Goal: Task Accomplishment & Management: Complete application form

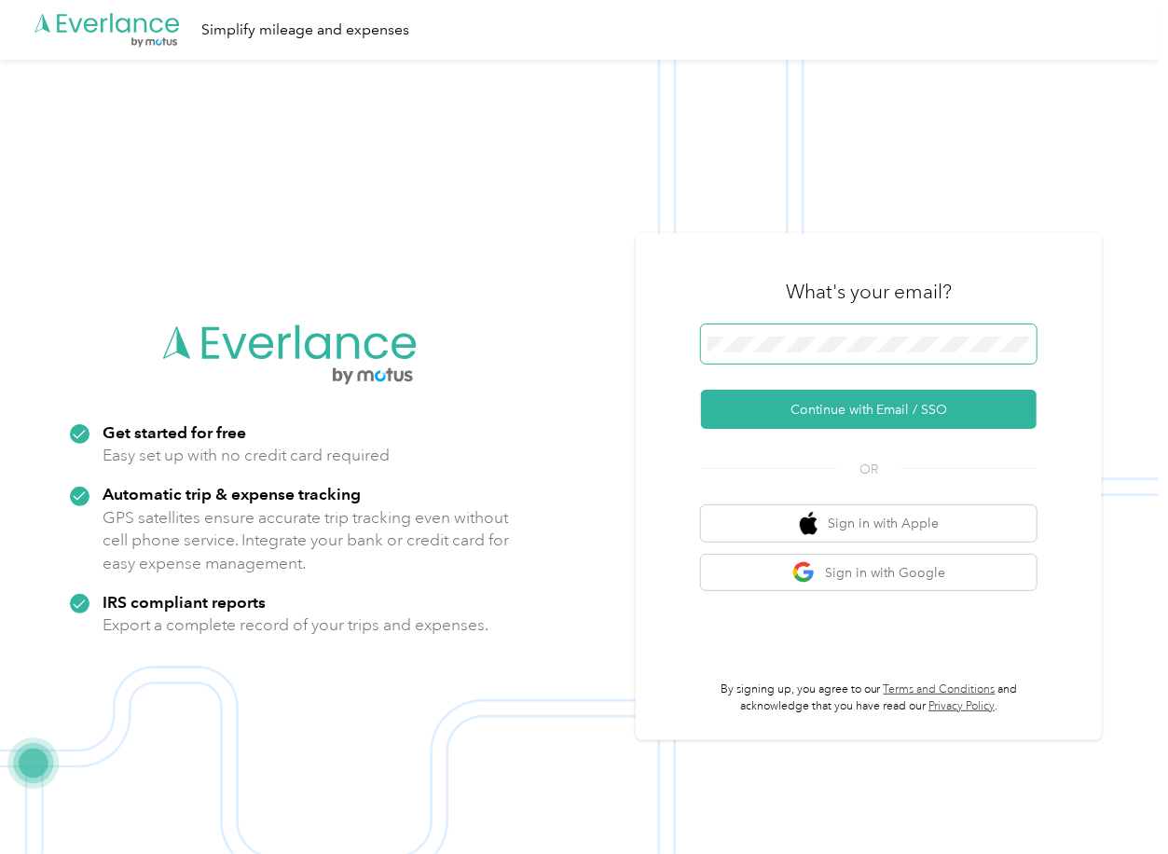
click at [744, 353] on span at bounding box center [869, 343] width 336 height 39
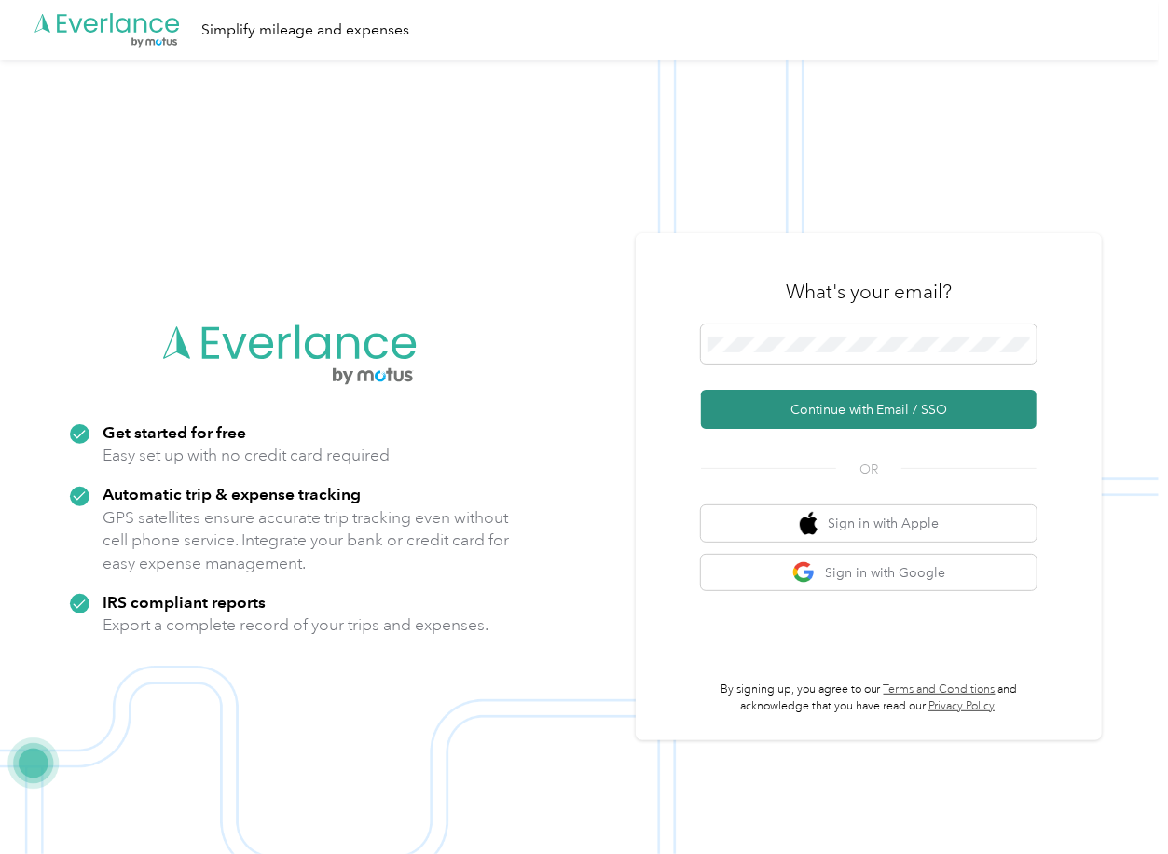
click at [747, 398] on button "Continue with Email / SSO" at bounding box center [869, 409] width 336 height 39
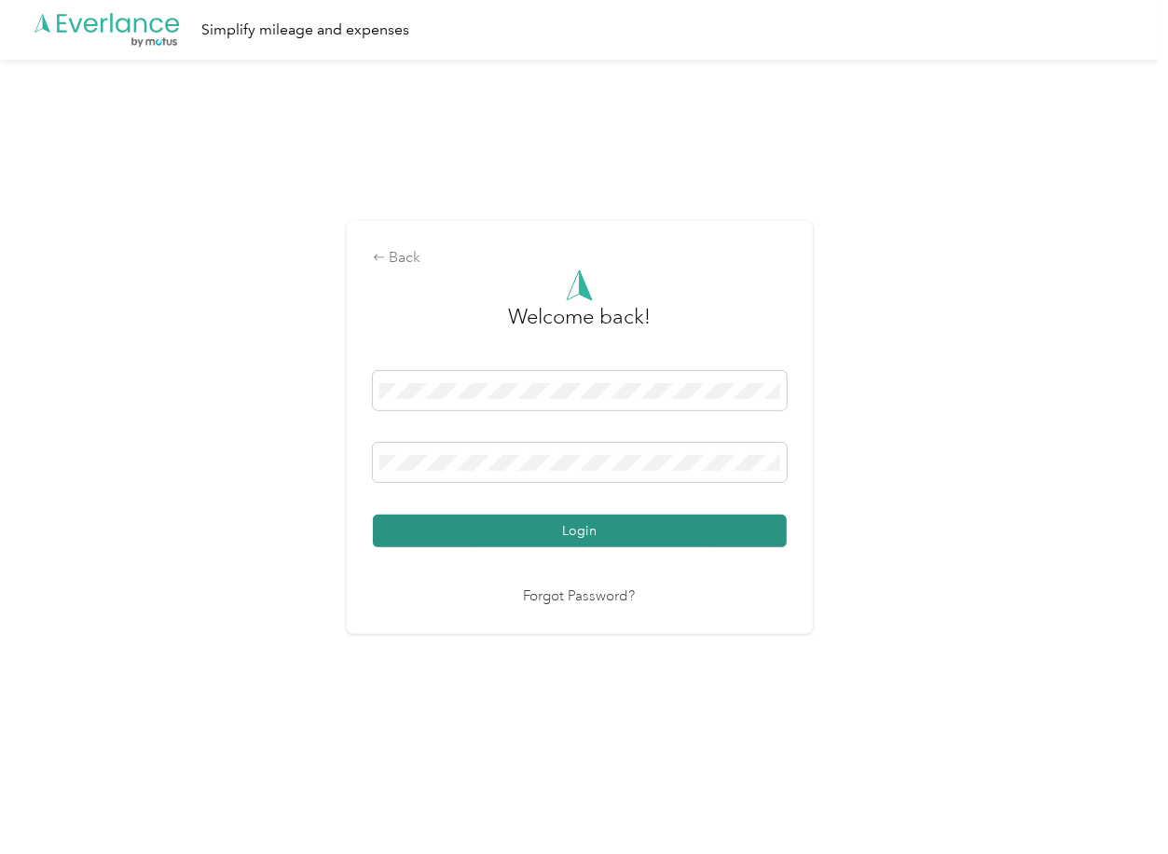
click at [447, 527] on button "Login" at bounding box center [580, 530] width 414 height 33
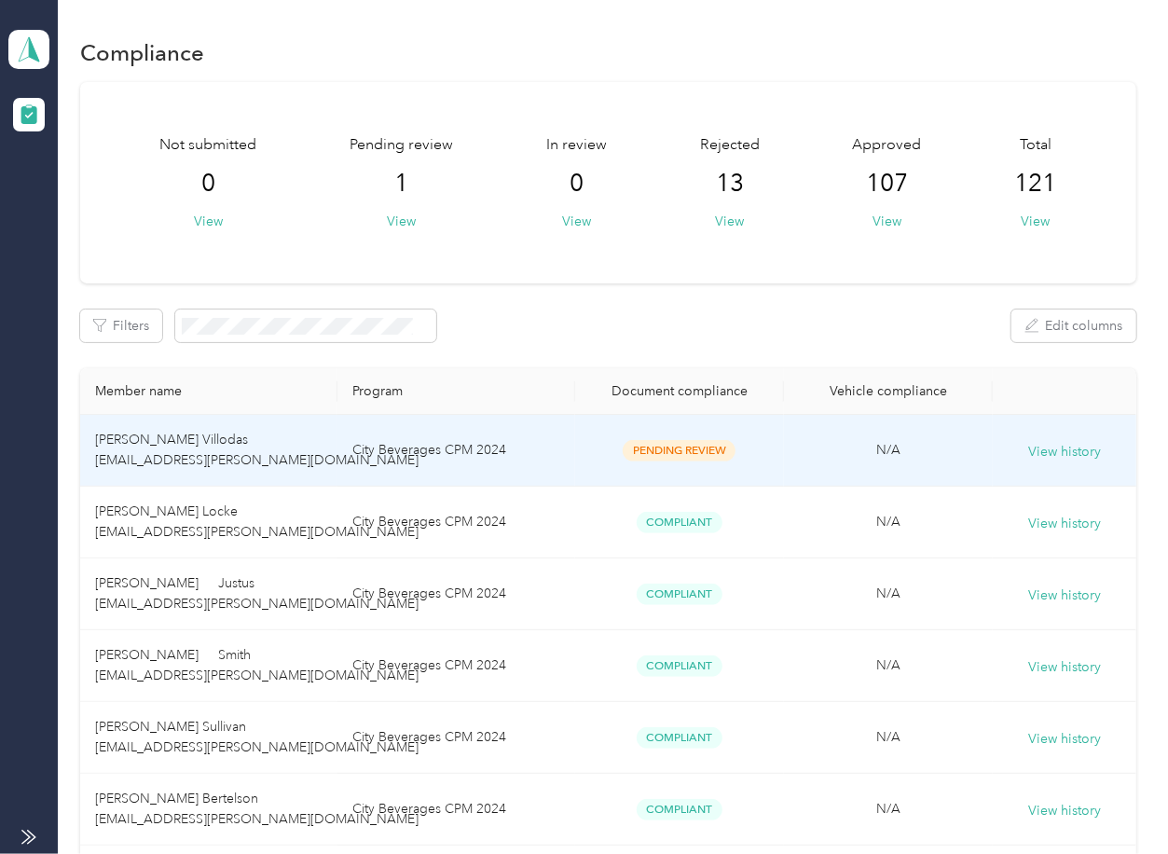
click at [539, 440] on td "City Beverages CPM 2024" at bounding box center [456, 451] width 238 height 72
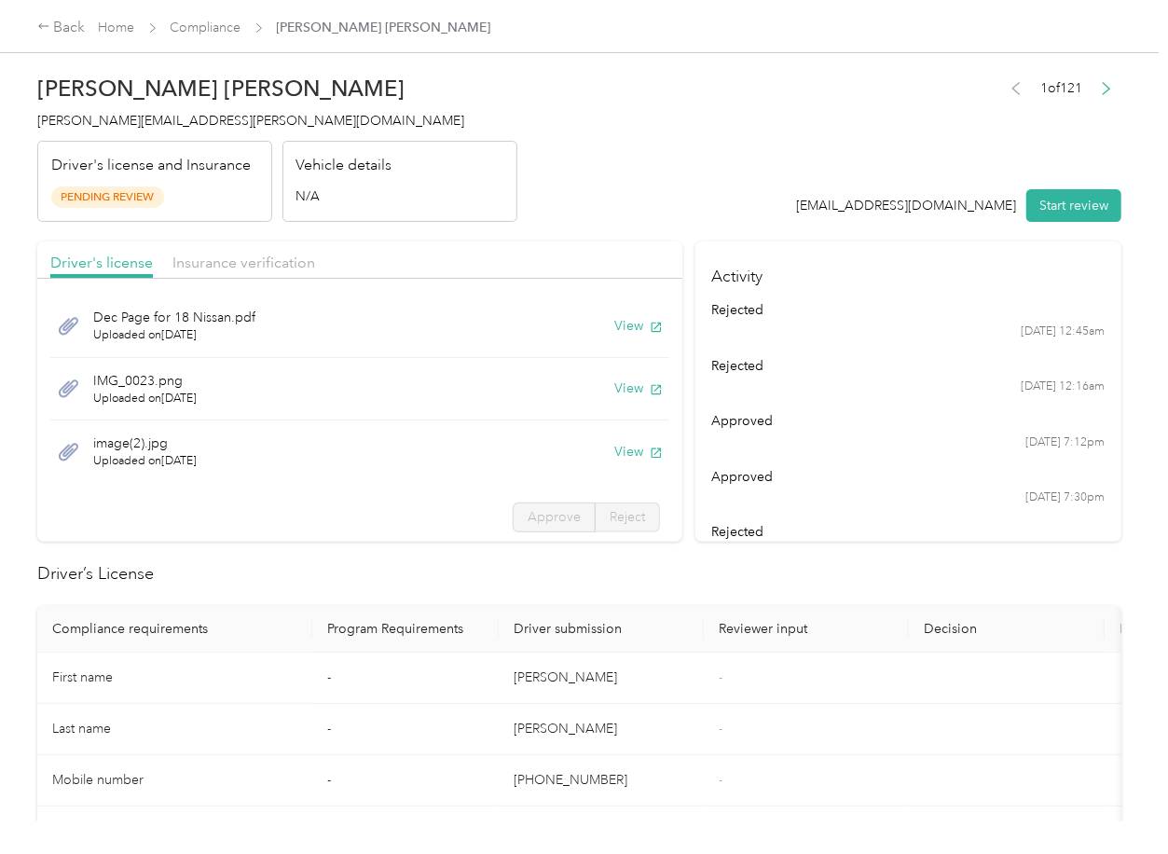
drag, startPoint x: 532, startPoint y: 239, endPoint x: 548, endPoint y: 274, distance: 38.8
click at [614, 323] on button "View" at bounding box center [638, 326] width 48 height 20
click at [614, 384] on button "View" at bounding box center [638, 388] width 48 height 20
click at [614, 446] on button "View" at bounding box center [638, 452] width 48 height 20
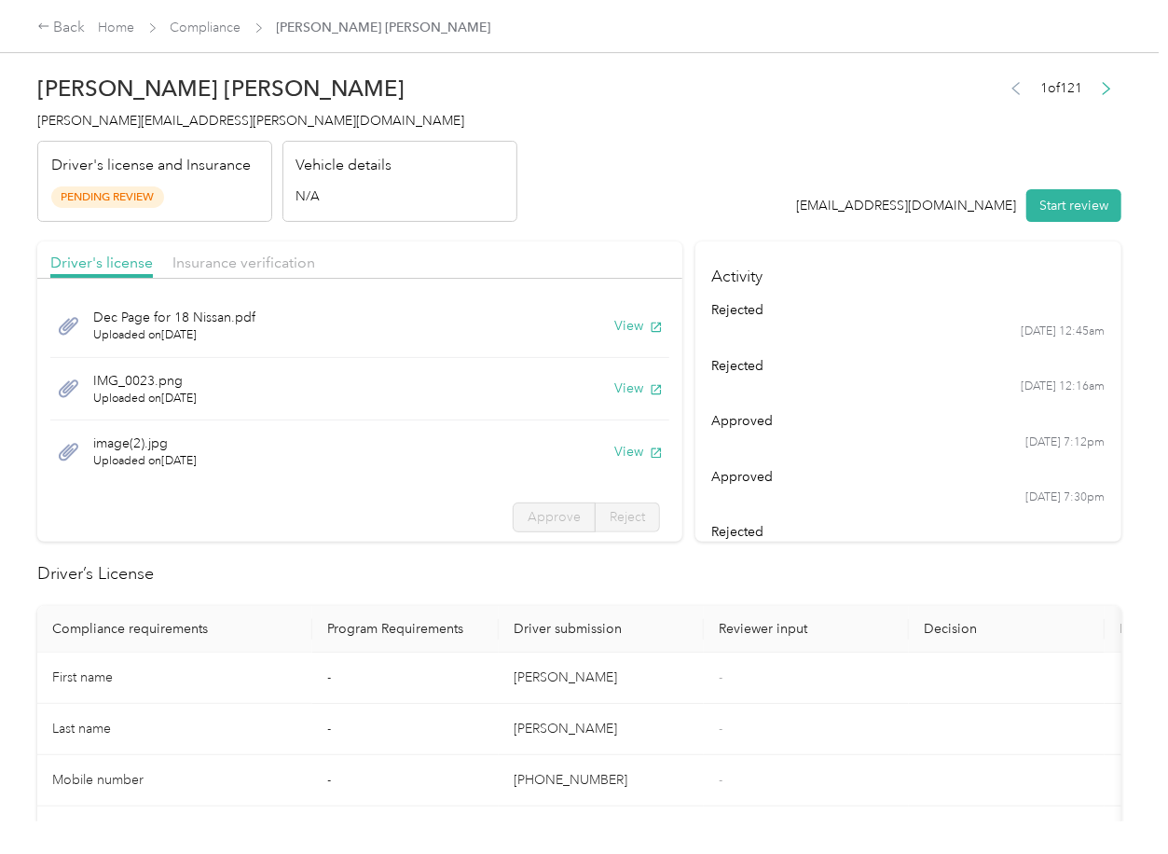
click at [527, 214] on header "[PERSON_NAME] Villodas [EMAIL_ADDRESS][PERSON_NAME][DOMAIN_NAME] Driver's licen…" at bounding box center [579, 143] width 1084 height 157
click at [242, 254] on span "Insurance verification" at bounding box center [243, 263] width 143 height 18
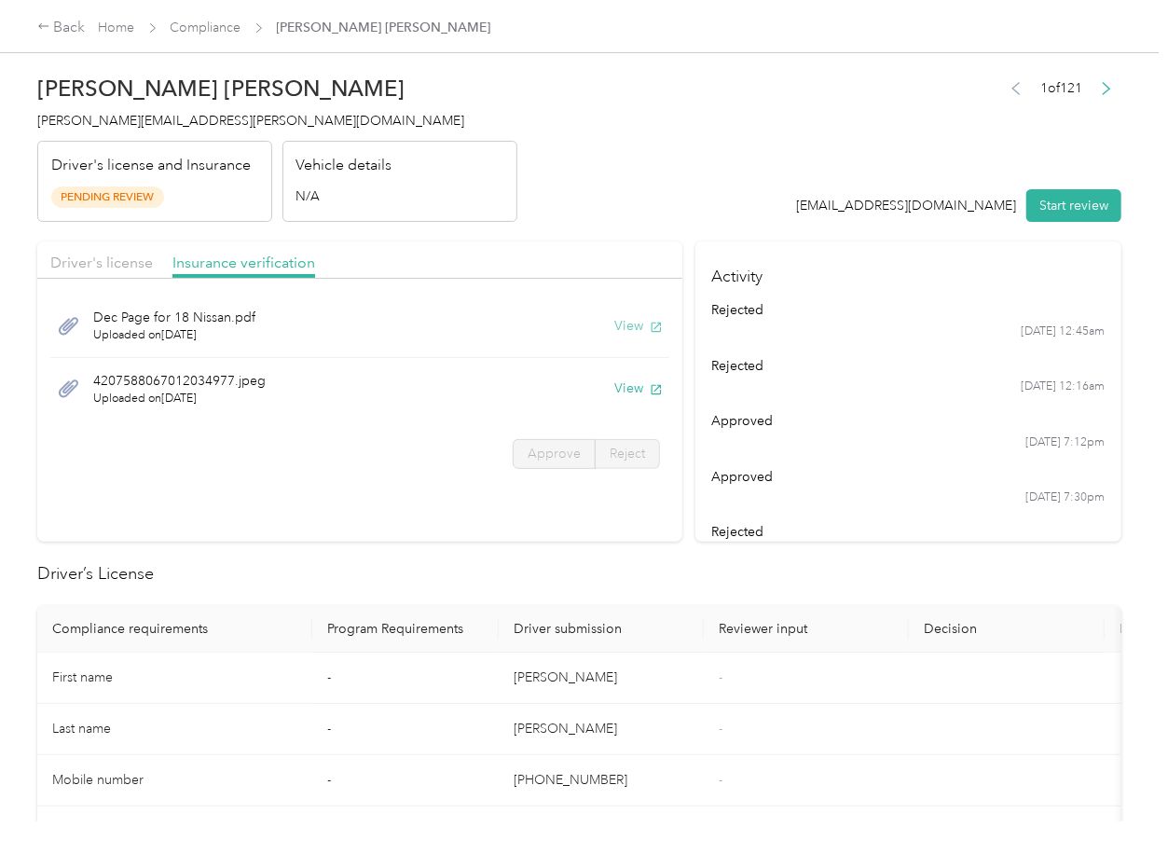
click at [631, 323] on button "View" at bounding box center [638, 326] width 48 height 20
click at [632, 385] on button "View" at bounding box center [638, 388] width 48 height 20
click at [778, 201] on header "[PERSON_NAME] Villodas [EMAIL_ADDRESS][PERSON_NAME][DOMAIN_NAME] Driver's licen…" at bounding box center [579, 143] width 1084 height 157
click at [1077, 200] on button "Start review" at bounding box center [1073, 205] width 95 height 33
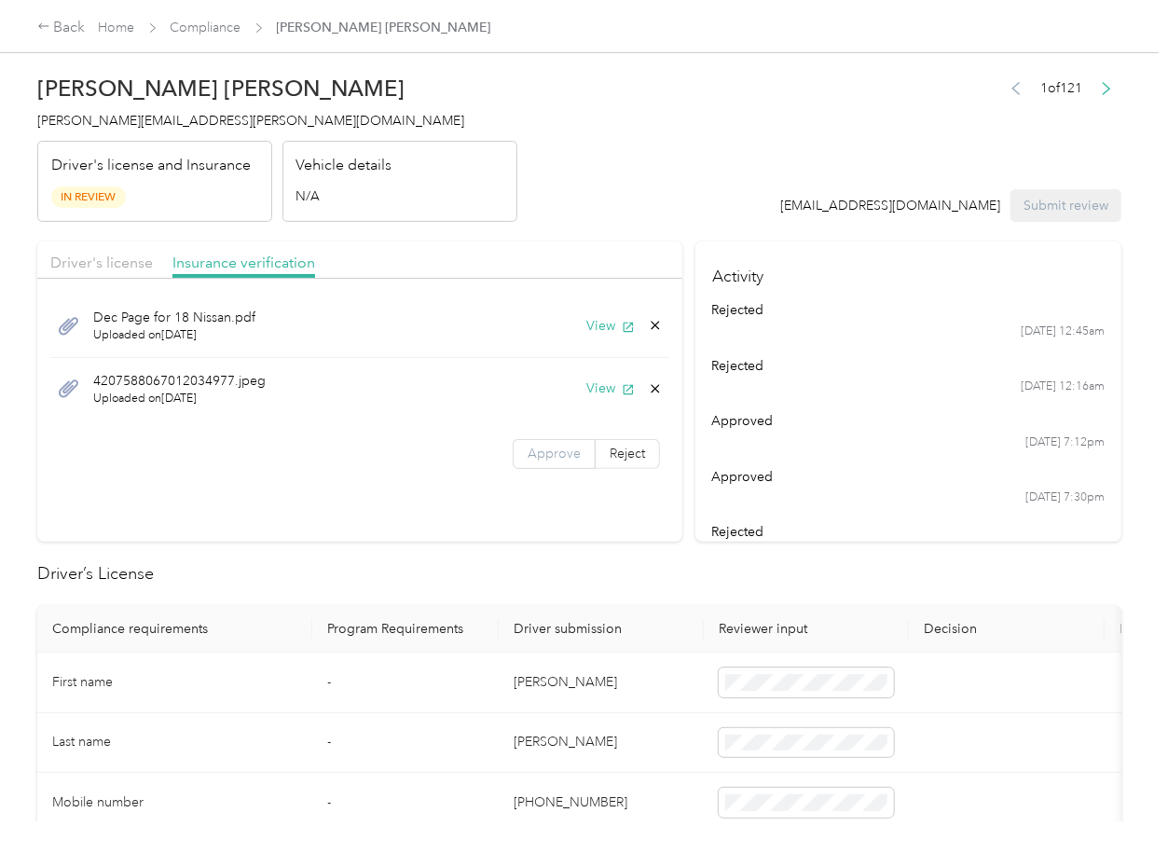
click at [546, 462] on label "Approve" at bounding box center [554, 454] width 83 height 30
click at [112, 260] on span "Driver's license" at bounding box center [101, 263] width 103 height 18
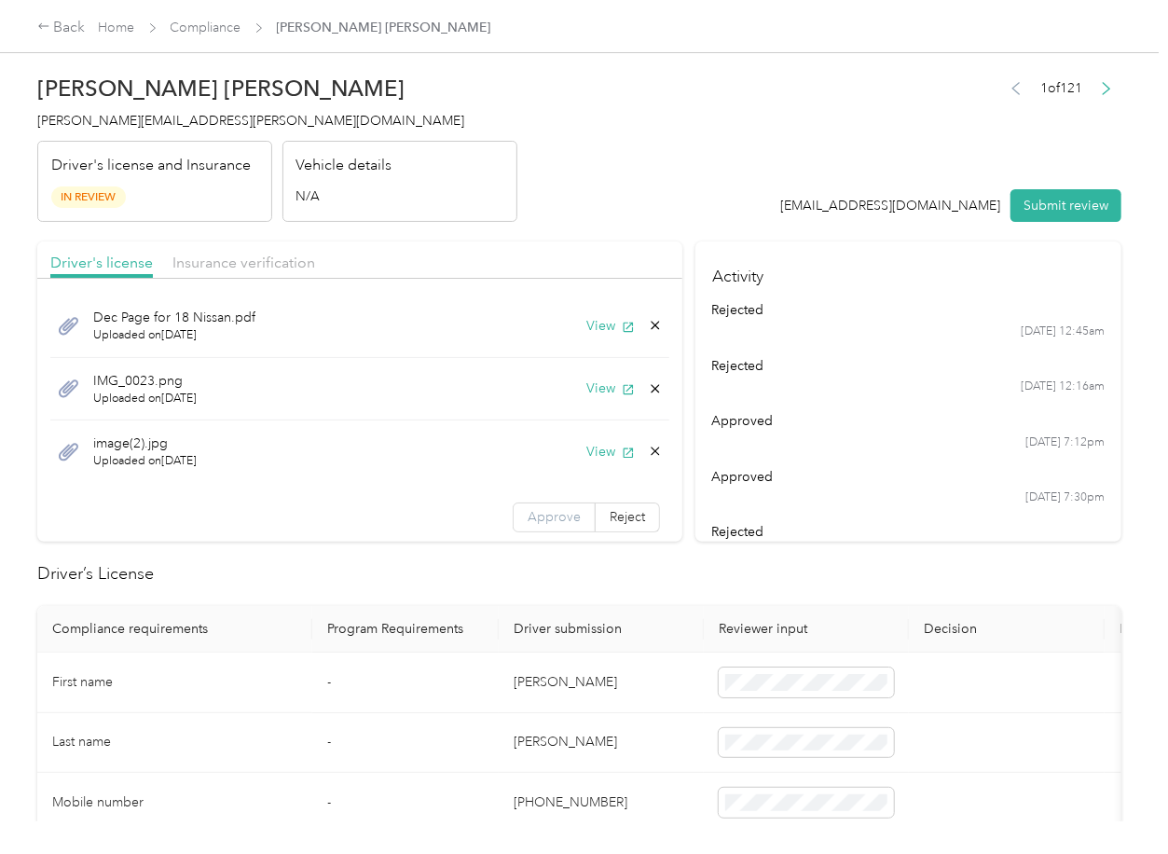
click at [528, 518] on span "Approve" at bounding box center [554, 517] width 53 height 16
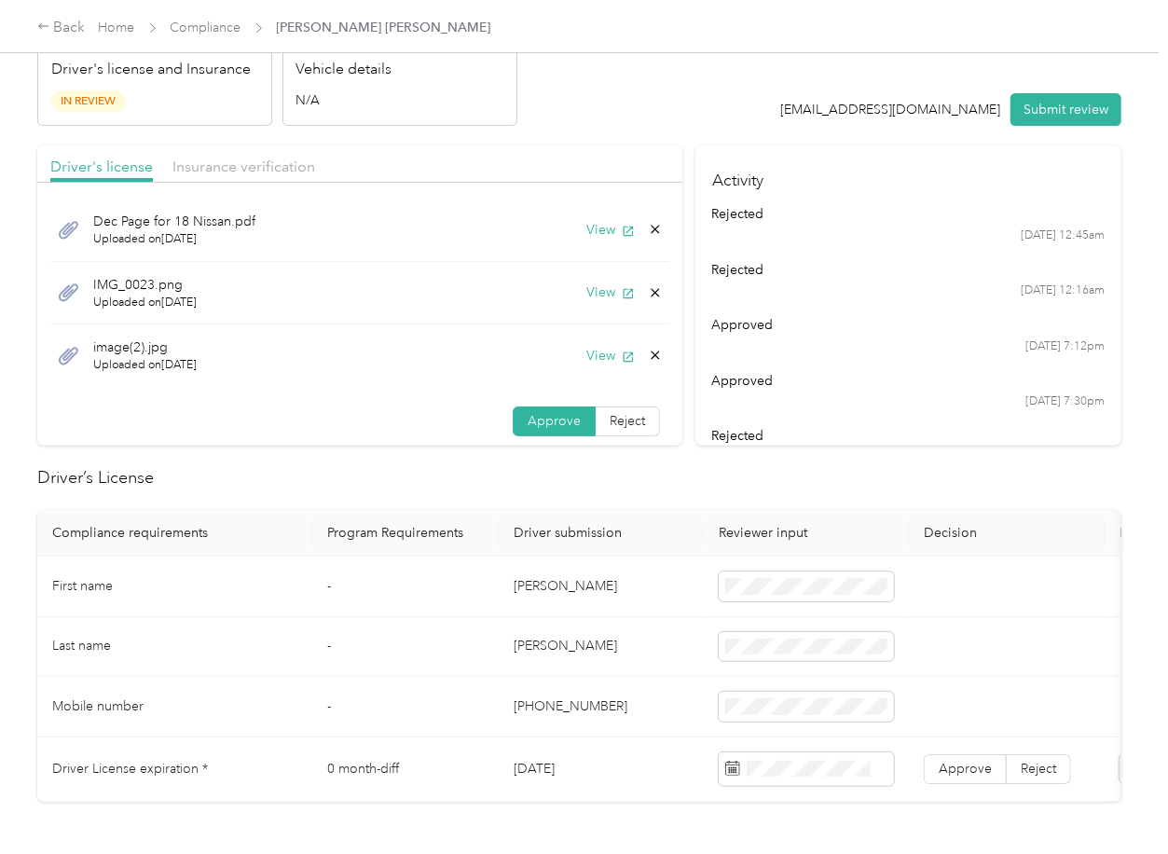
scroll to position [248, 0]
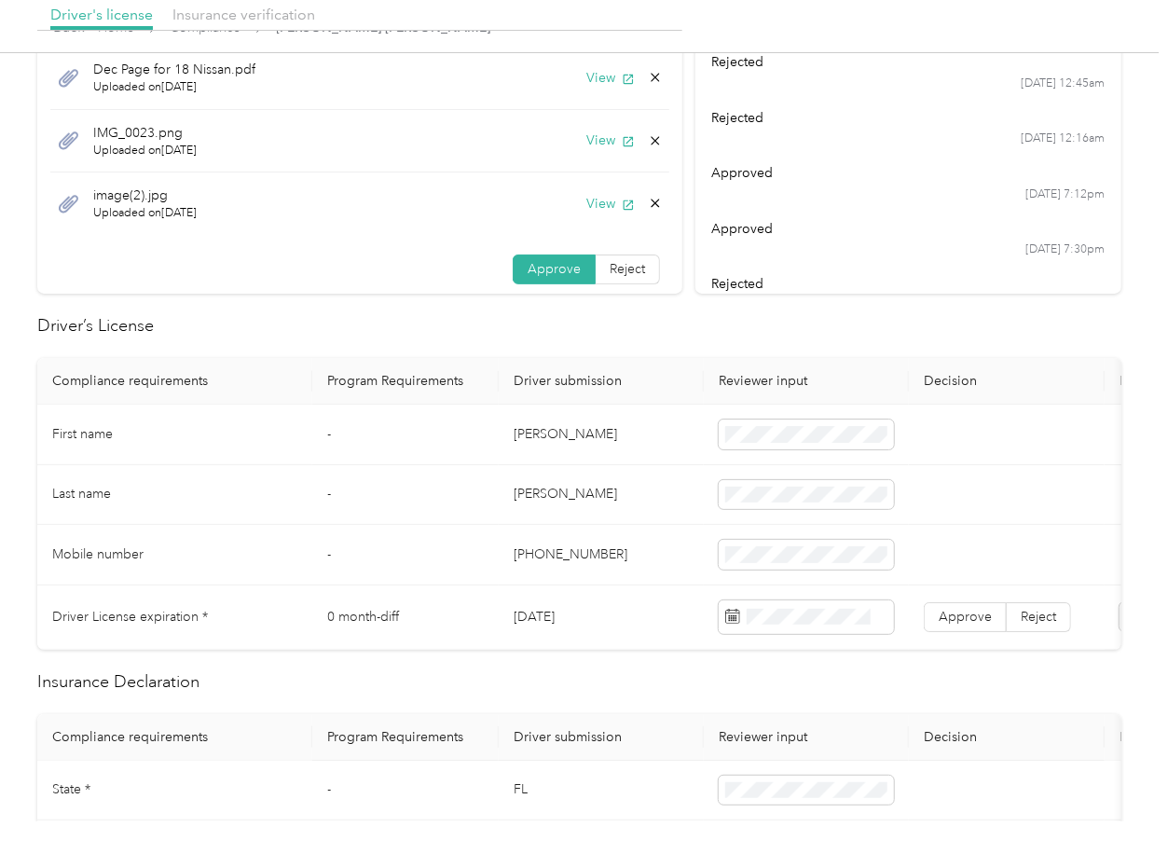
click at [608, 432] on td "[PERSON_NAME]" at bounding box center [601, 435] width 205 height 61
click at [540, 609] on td "[DATE]" at bounding box center [601, 617] width 205 height 64
copy td "22"
click at [562, 611] on td "[DATE]" at bounding box center [601, 617] width 205 height 64
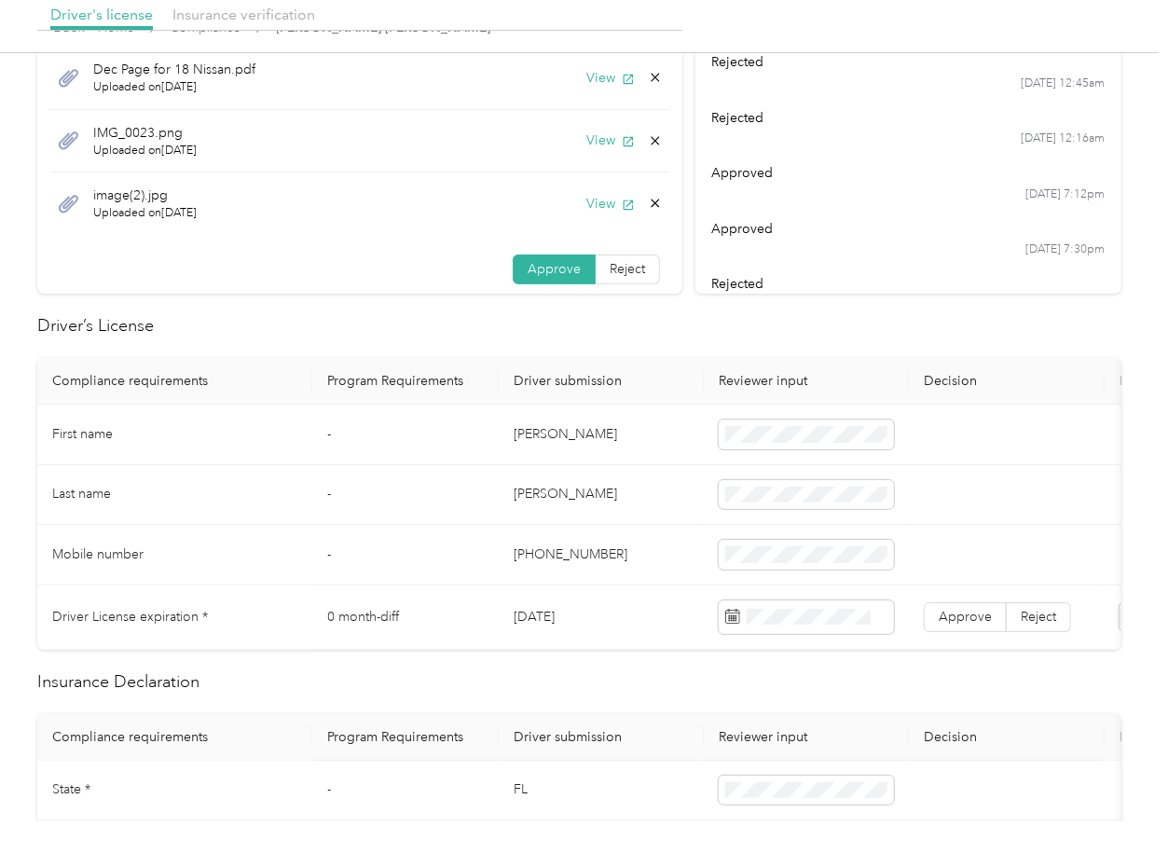
click at [562, 611] on td "[DATE]" at bounding box center [601, 617] width 205 height 64
copy td "[DATE]"
drag, startPoint x: 646, startPoint y: 340, endPoint x: 925, endPoint y: 595, distance: 377.4
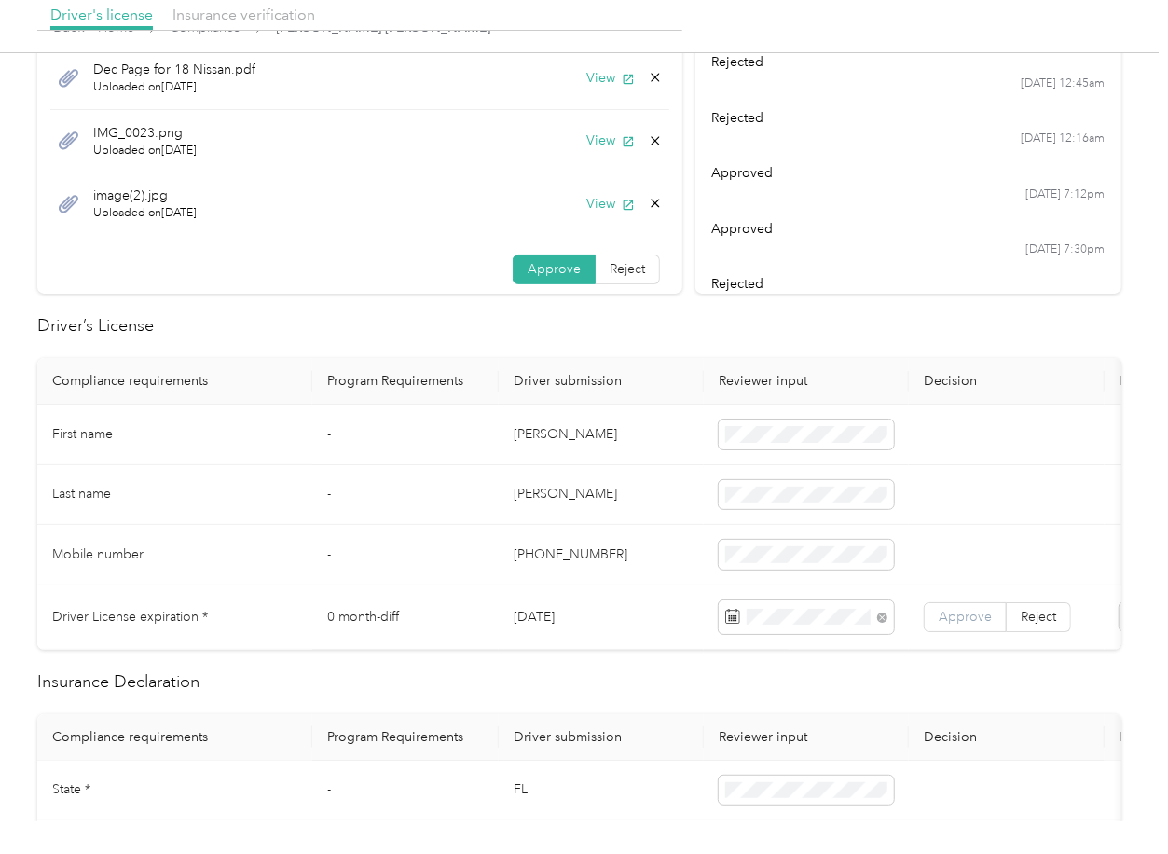
click at [957, 616] on span "Approve" at bounding box center [965, 617] width 53 height 16
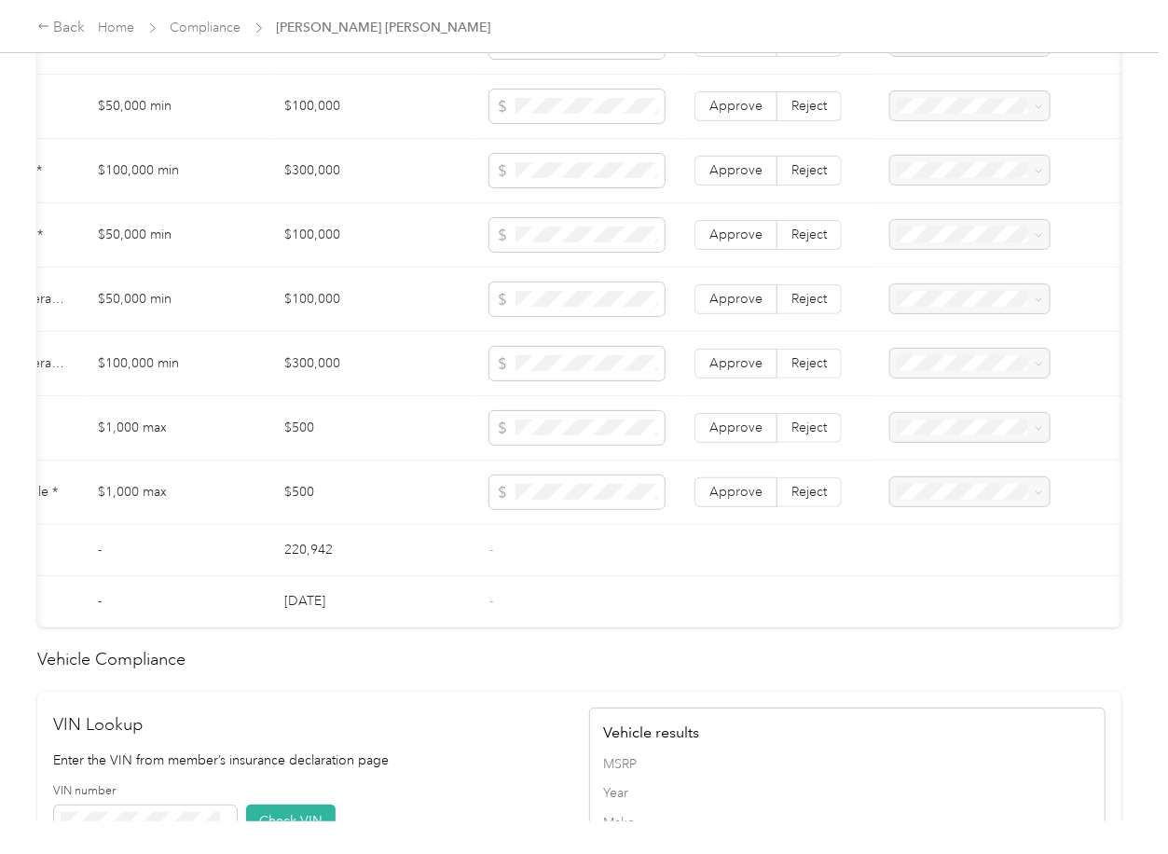
scroll to position [870, 0]
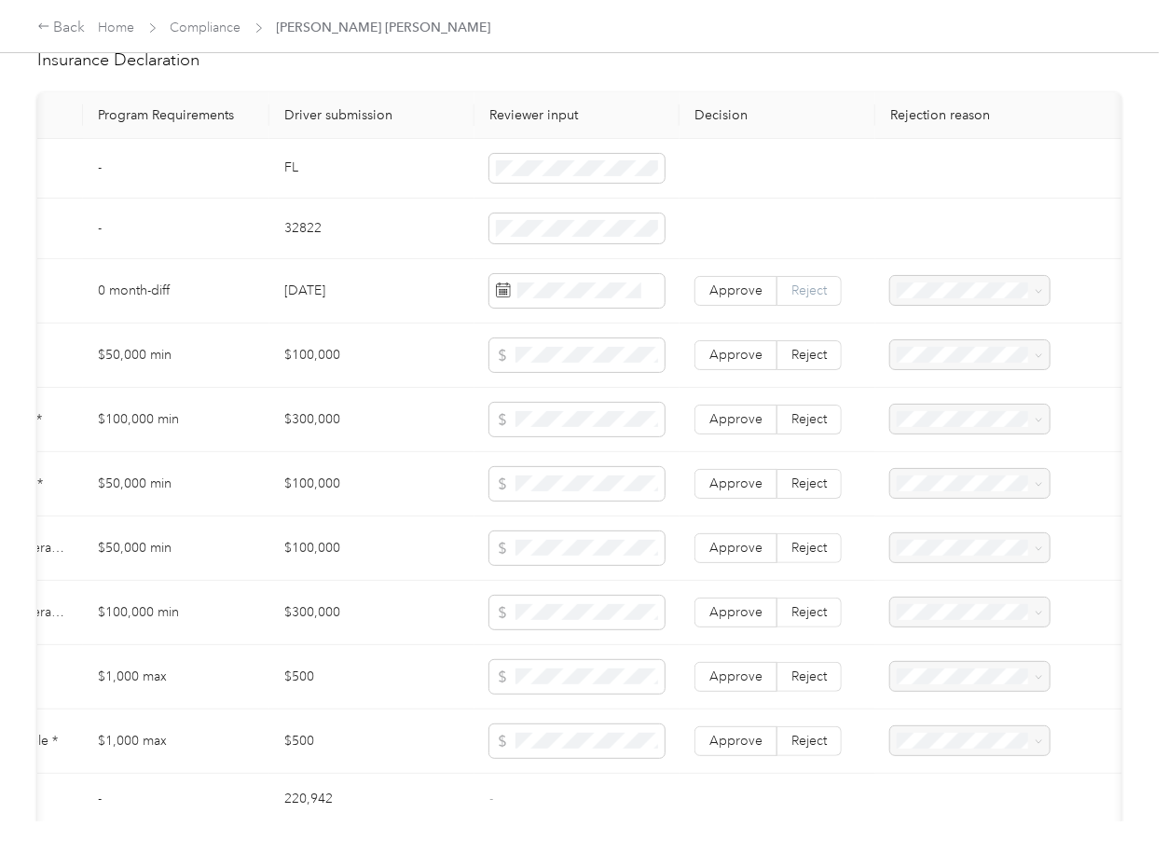
click at [790, 296] on label "Reject" at bounding box center [809, 291] width 64 height 30
click at [929, 436] on div "Expired Insurance Policy" at bounding box center [969, 441] width 133 height 39
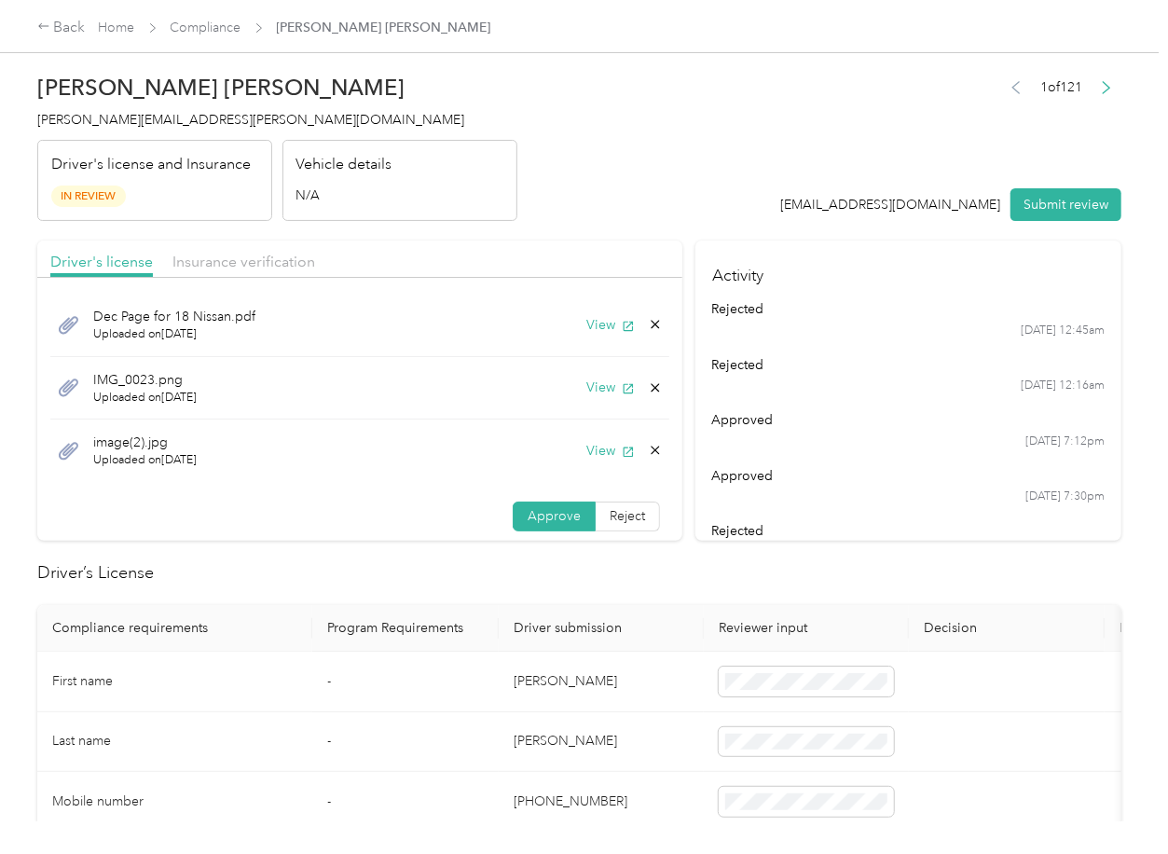
scroll to position [0, 0]
click at [595, 321] on button "View" at bounding box center [610, 326] width 48 height 20
click at [239, 252] on div "Insurance verification" at bounding box center [243, 263] width 143 height 23
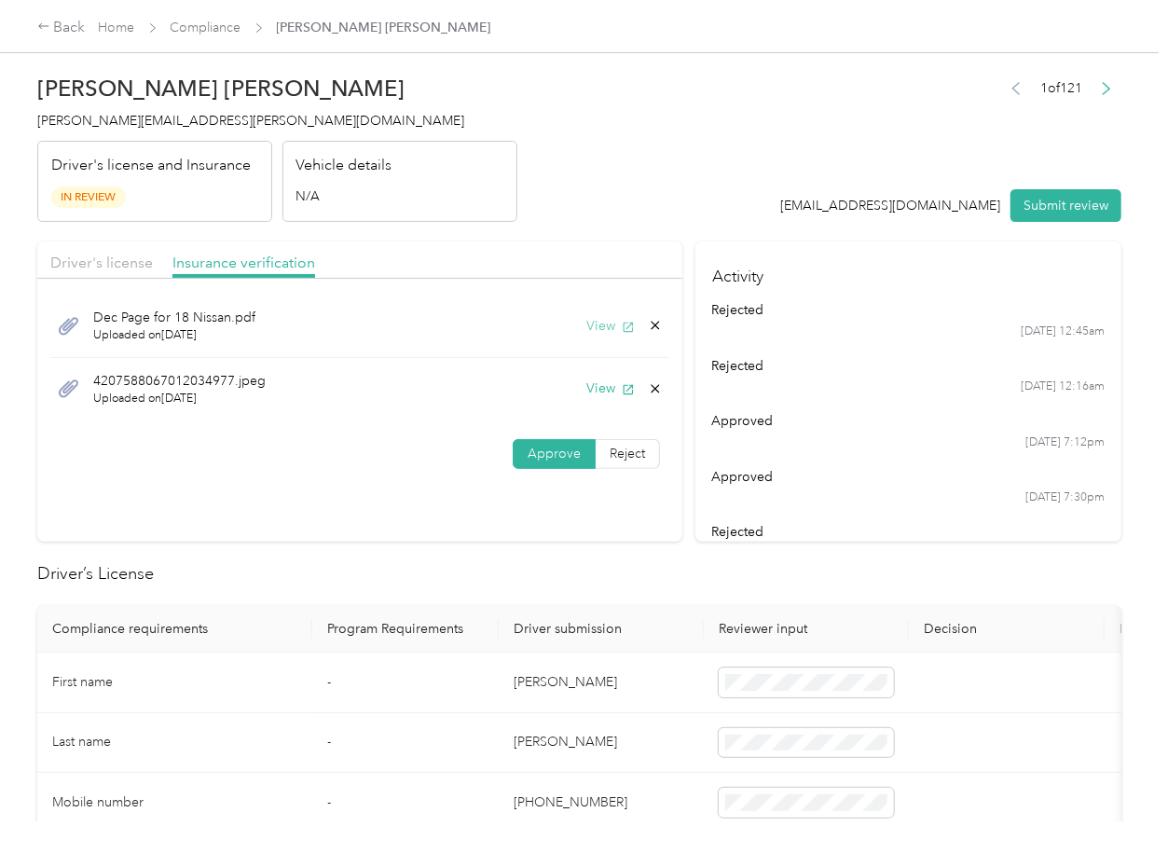
click at [605, 328] on button "View" at bounding box center [610, 326] width 48 height 20
click at [614, 385] on button "View" at bounding box center [610, 388] width 48 height 20
click at [648, 389] on icon at bounding box center [655, 388] width 15 height 15
click at [599, 406] on button "Yes" at bounding box center [602, 402] width 36 height 30
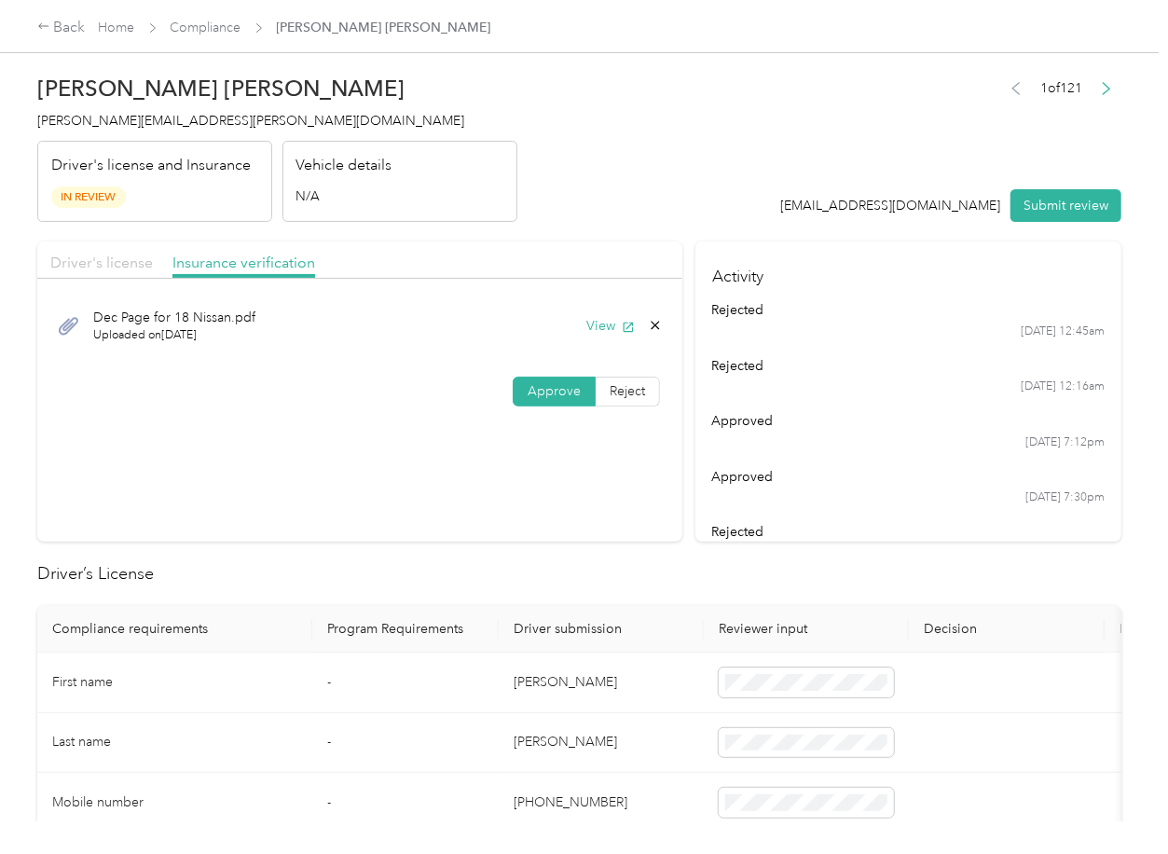
click at [108, 259] on span "Driver's license" at bounding box center [101, 263] width 103 height 18
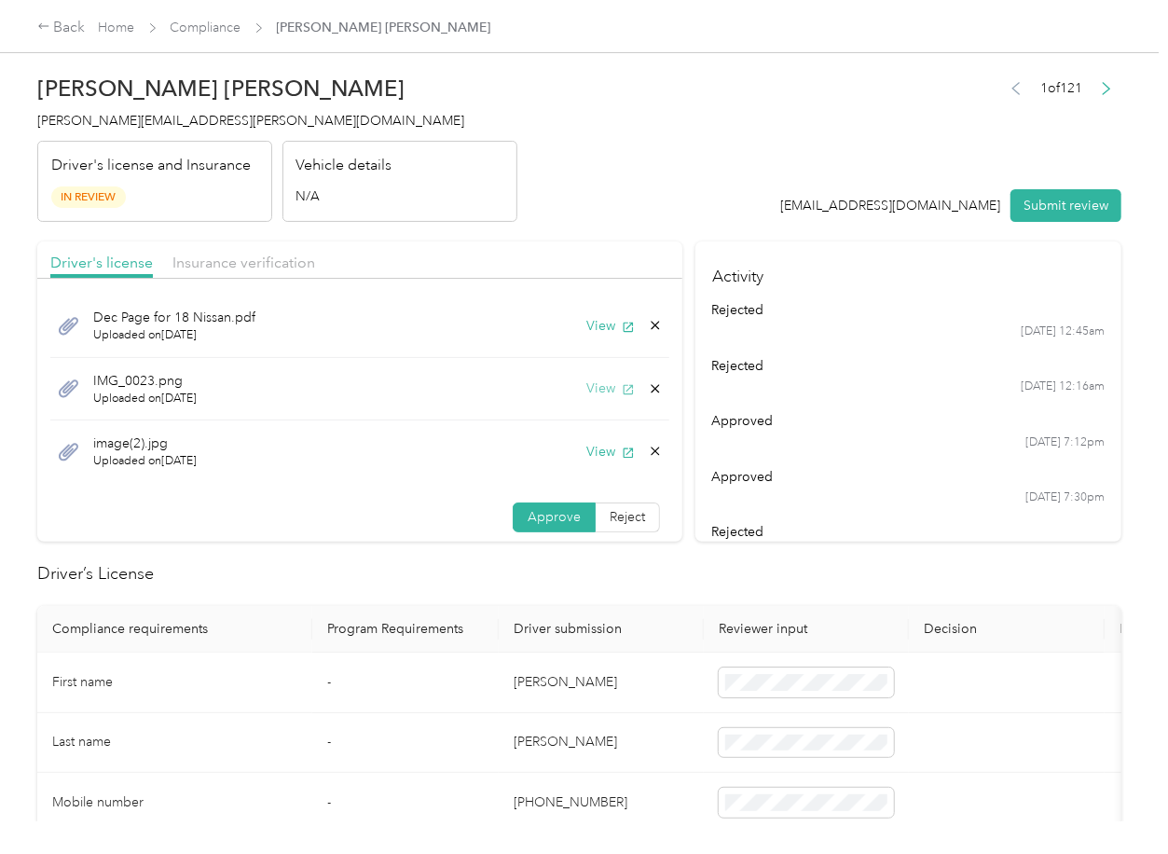
click at [586, 393] on button "View" at bounding box center [610, 388] width 48 height 20
click at [1025, 211] on button "Submit review" at bounding box center [1065, 205] width 111 height 33
click at [77, 120] on span "[PERSON_NAME][EMAIL_ADDRESS][PERSON_NAME][DOMAIN_NAME]" at bounding box center [250, 121] width 427 height 16
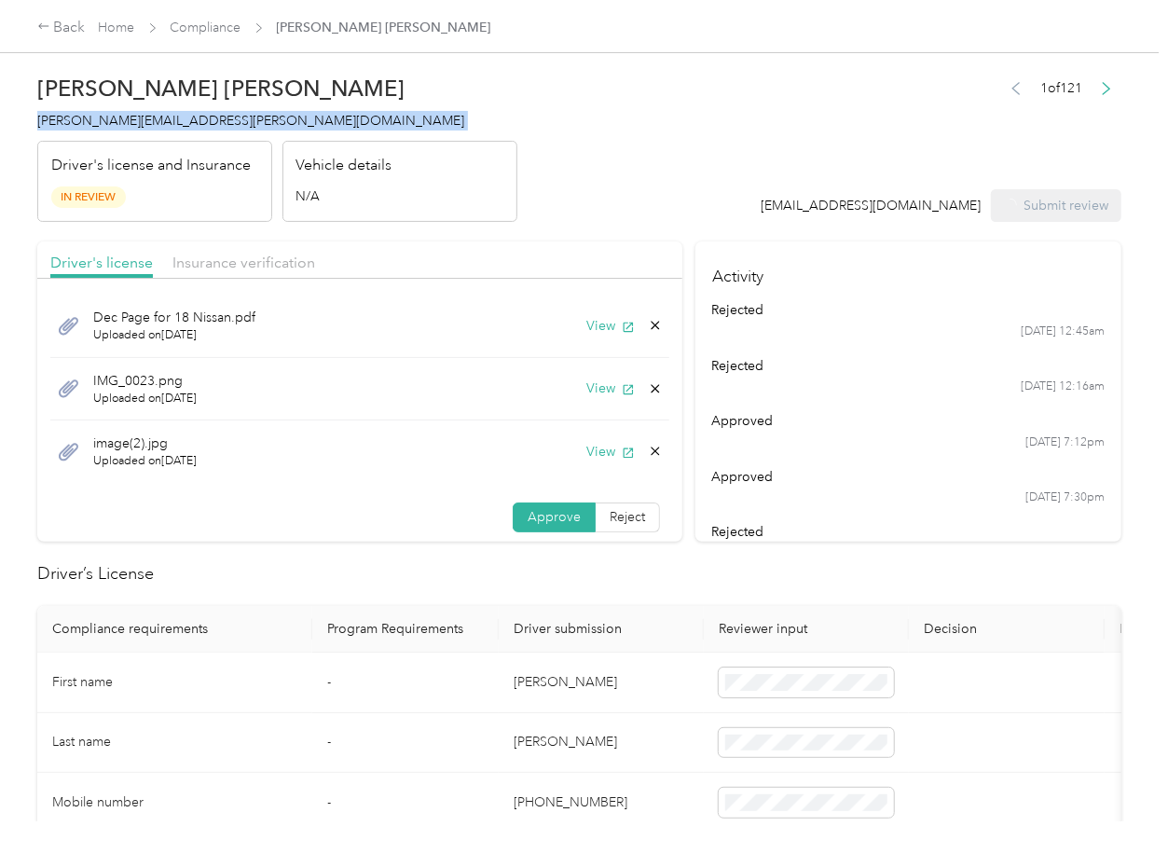
click at [77, 120] on span "[PERSON_NAME][EMAIL_ADDRESS][PERSON_NAME][DOMAIN_NAME]" at bounding box center [250, 121] width 427 height 16
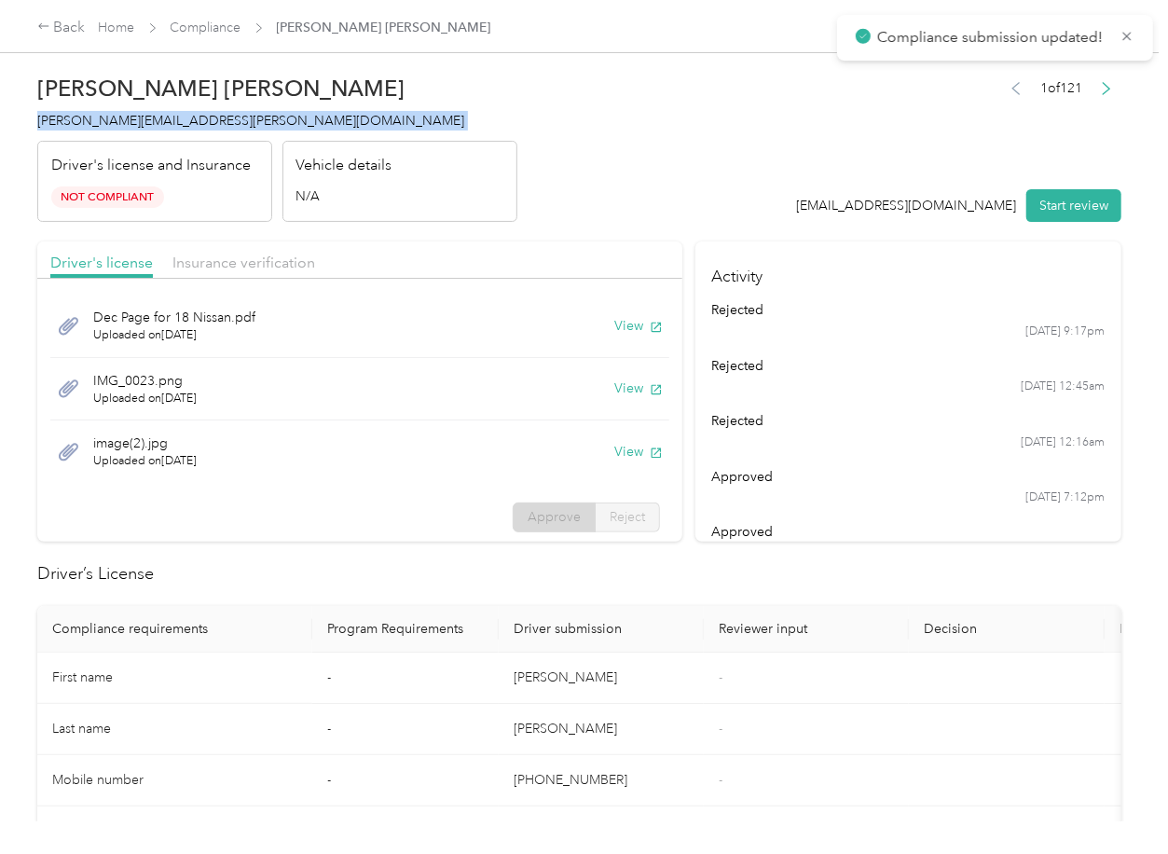
copy span "[PERSON_NAME][EMAIL_ADDRESS][PERSON_NAME][DOMAIN_NAME]"
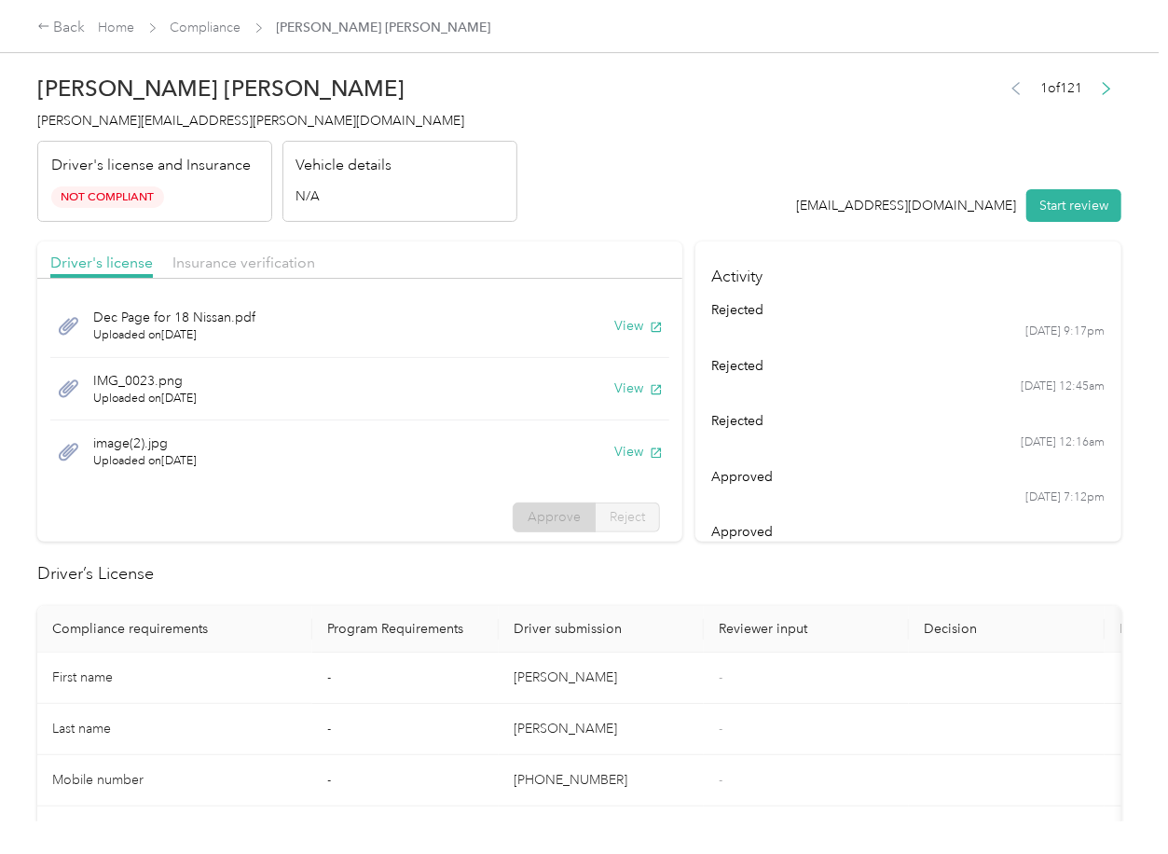
click at [616, 606] on th "Driver submission" at bounding box center [601, 629] width 205 height 47
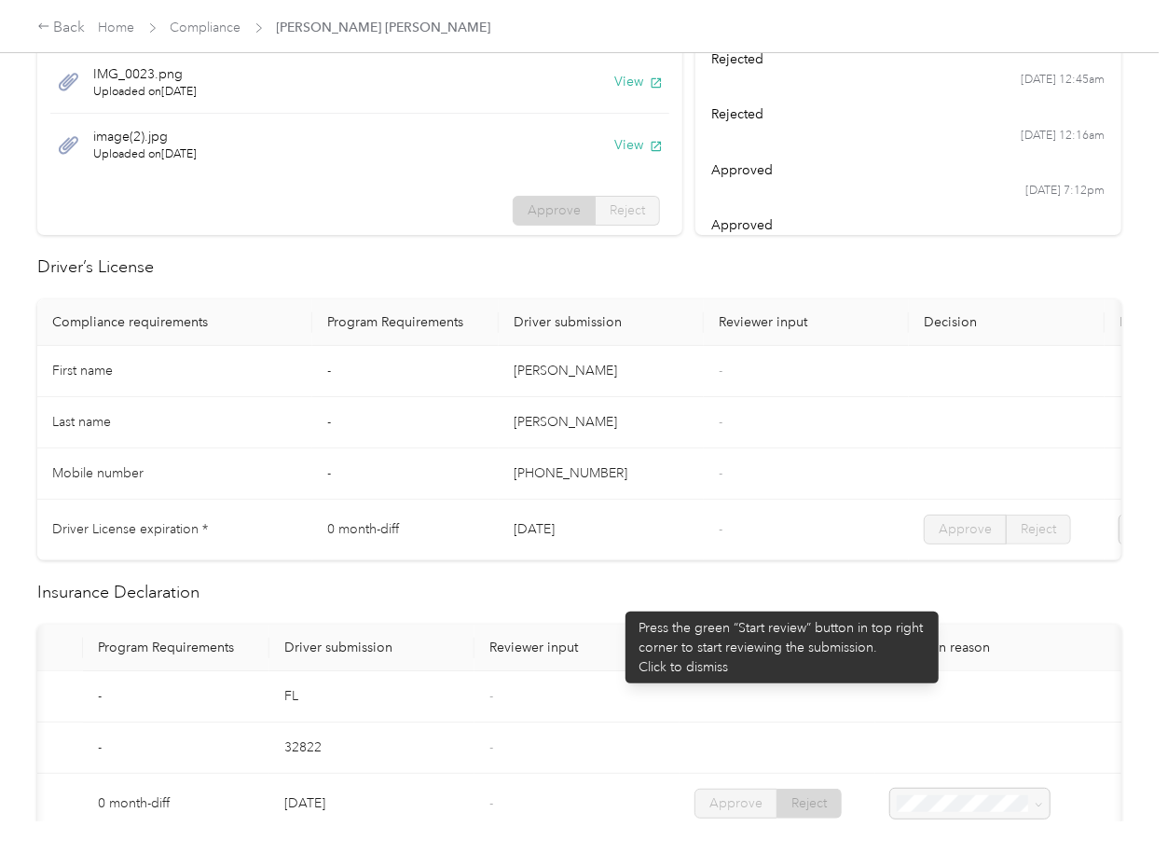
scroll to position [621, 0]
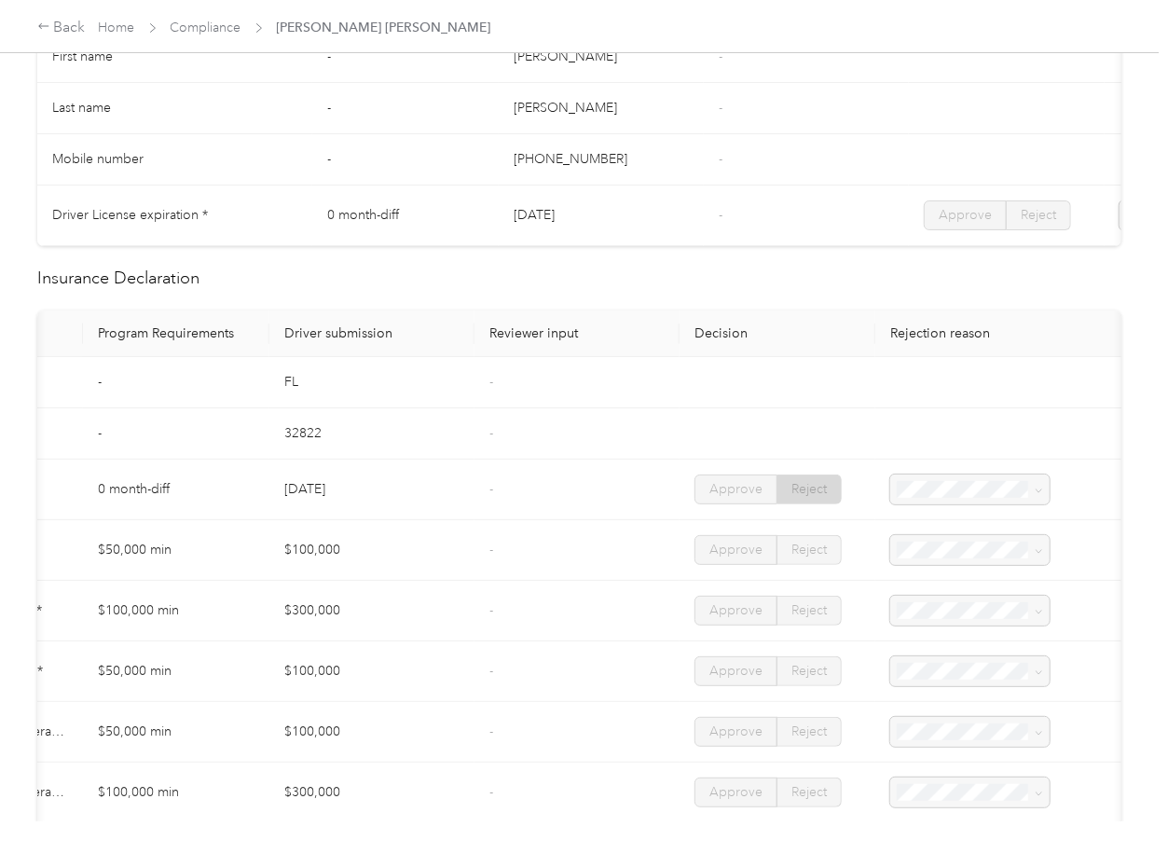
drag, startPoint x: 187, startPoint y: 19, endPoint x: 352, endPoint y: 25, distance: 165.1
click at [187, 19] on span "Compliance" at bounding box center [206, 28] width 71 height 20
click at [197, 25] on link "Compliance" at bounding box center [206, 28] width 71 height 16
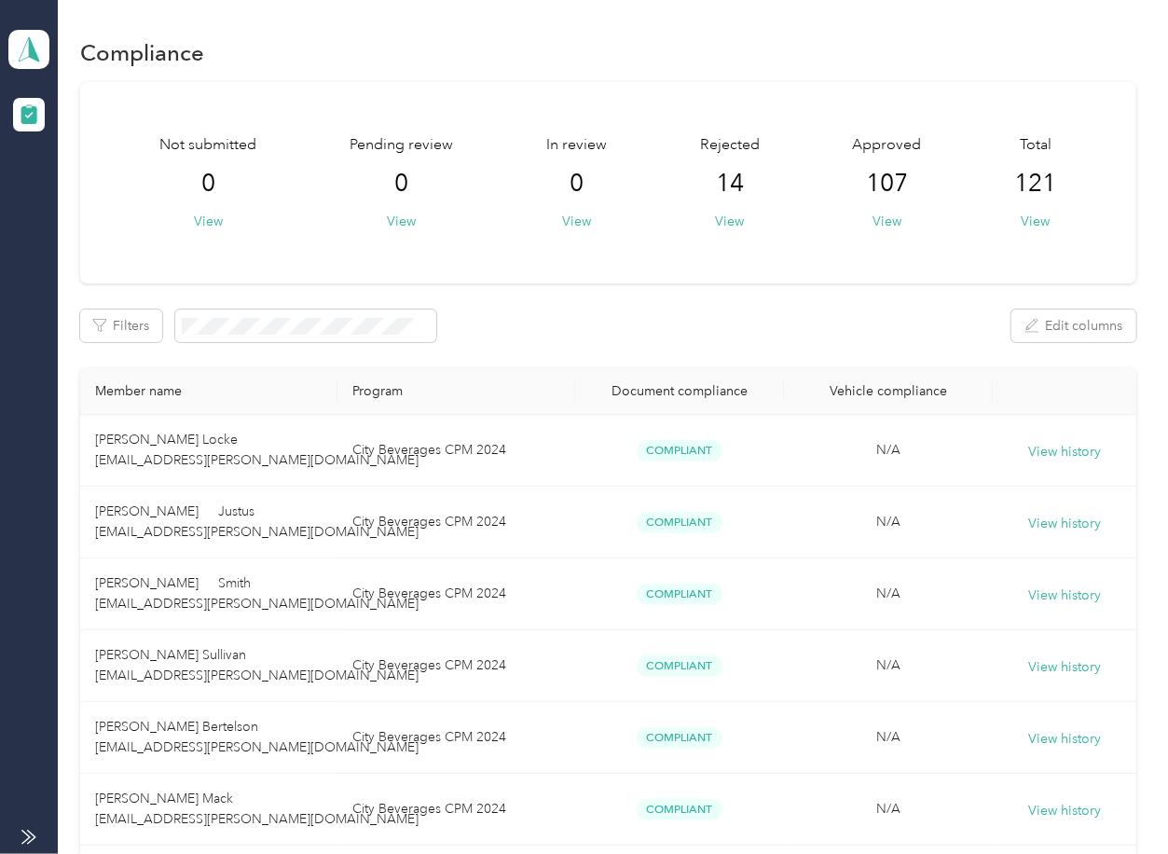
click at [639, 335] on div "Filters Edit columns" at bounding box center [607, 325] width 1055 height 33
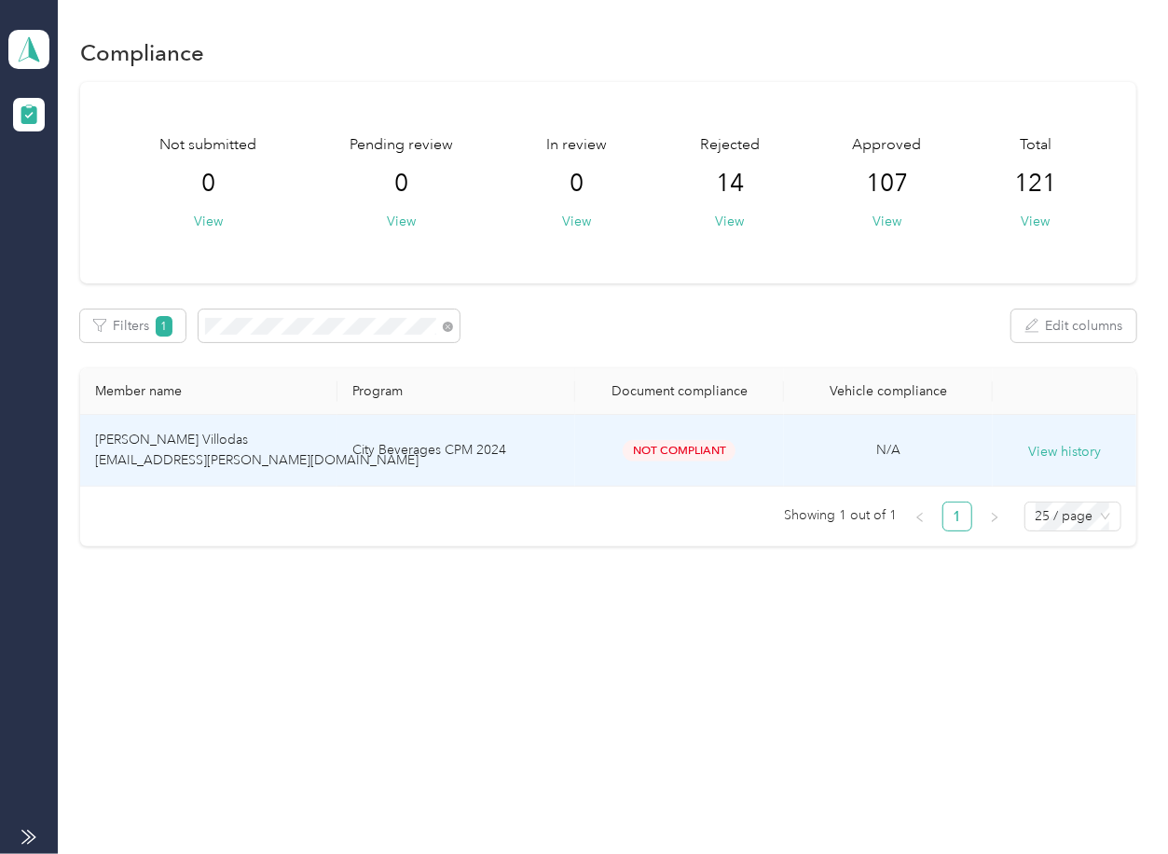
click at [210, 432] on span "[PERSON_NAME] Villodas [EMAIL_ADDRESS][PERSON_NAME][DOMAIN_NAME]" at bounding box center [256, 450] width 323 height 36
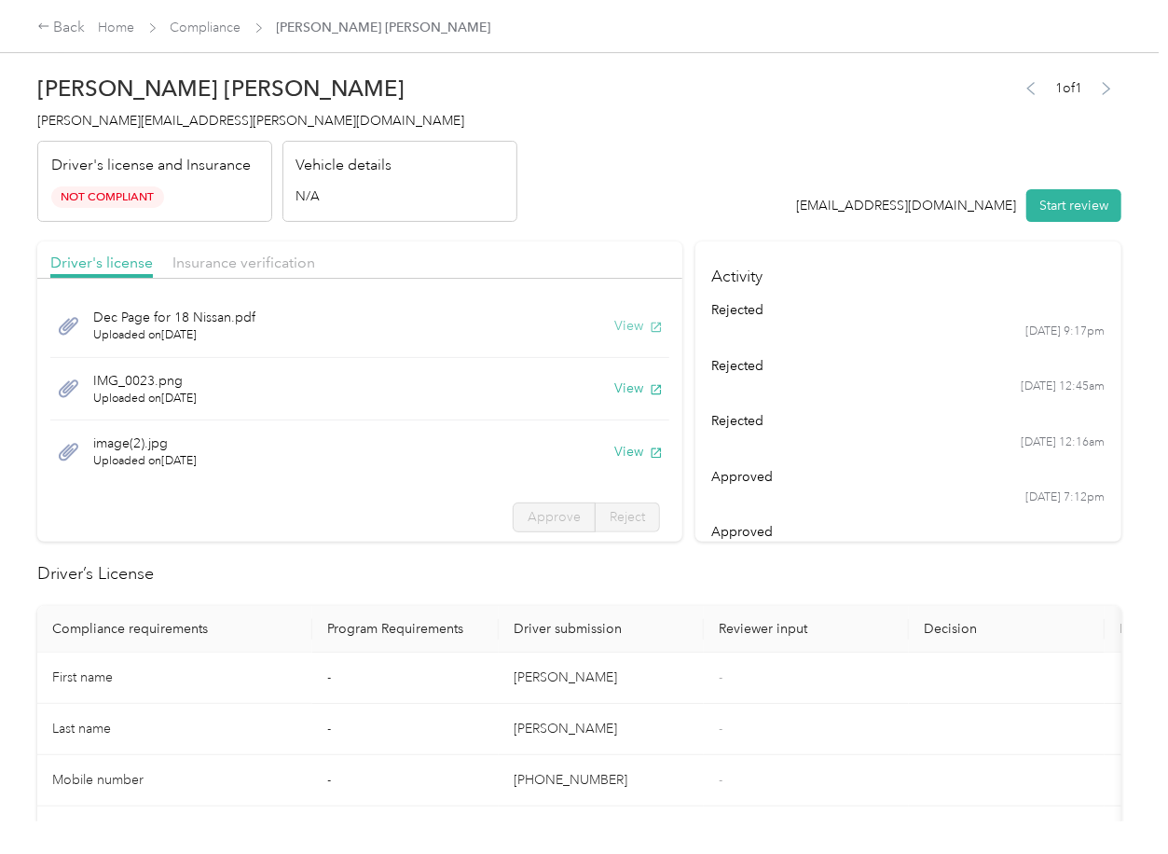
click at [614, 322] on button "View" at bounding box center [638, 326] width 48 height 20
click at [598, 216] on header "[PERSON_NAME] Villodas [EMAIL_ADDRESS][PERSON_NAME][DOMAIN_NAME] Driver's licen…" at bounding box center [579, 143] width 1084 height 157
drag, startPoint x: 721, startPoint y: 205, endPoint x: 470, endPoint y: 146, distance: 258.4
click at [721, 205] on header "[PERSON_NAME] Villodas [EMAIL_ADDRESS][PERSON_NAME][DOMAIN_NAME] Driver's licen…" at bounding box center [579, 143] width 1084 height 157
click at [209, 25] on link "Compliance" at bounding box center [206, 28] width 71 height 16
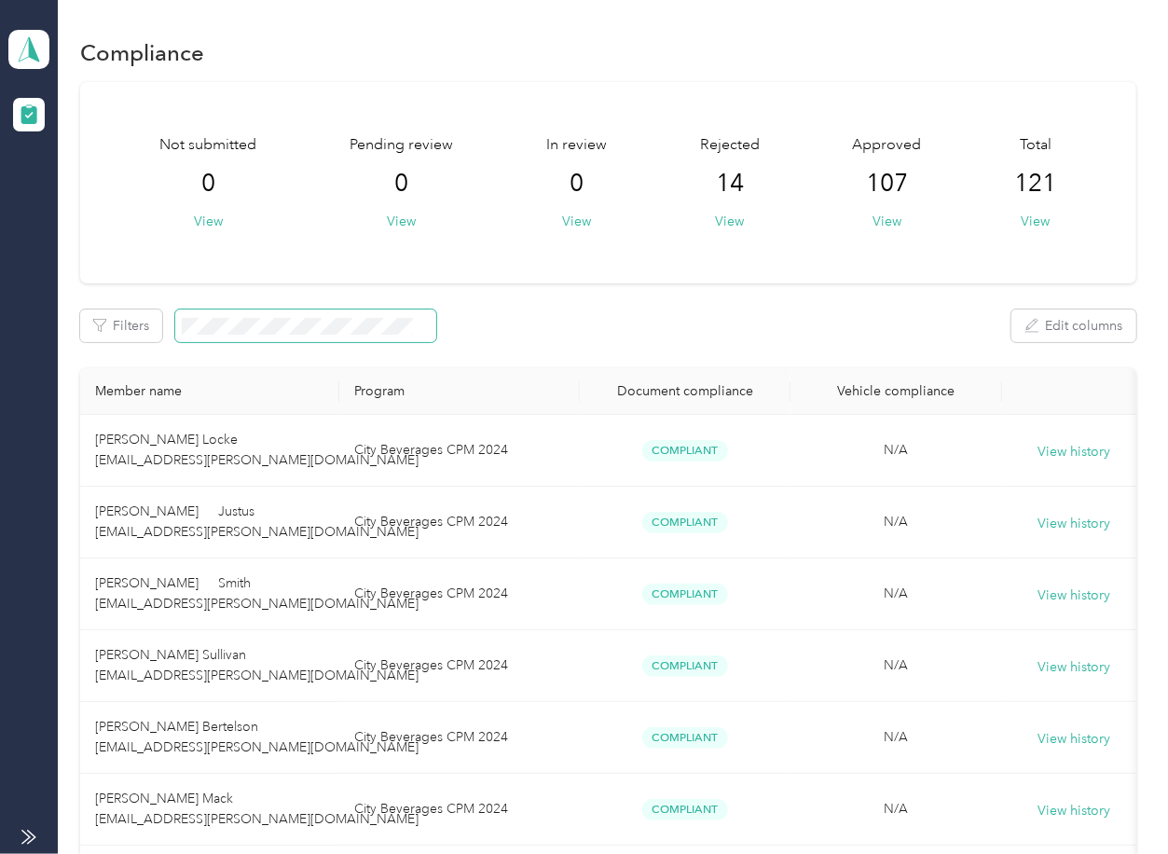
click at [397, 314] on span at bounding box center [305, 325] width 261 height 33
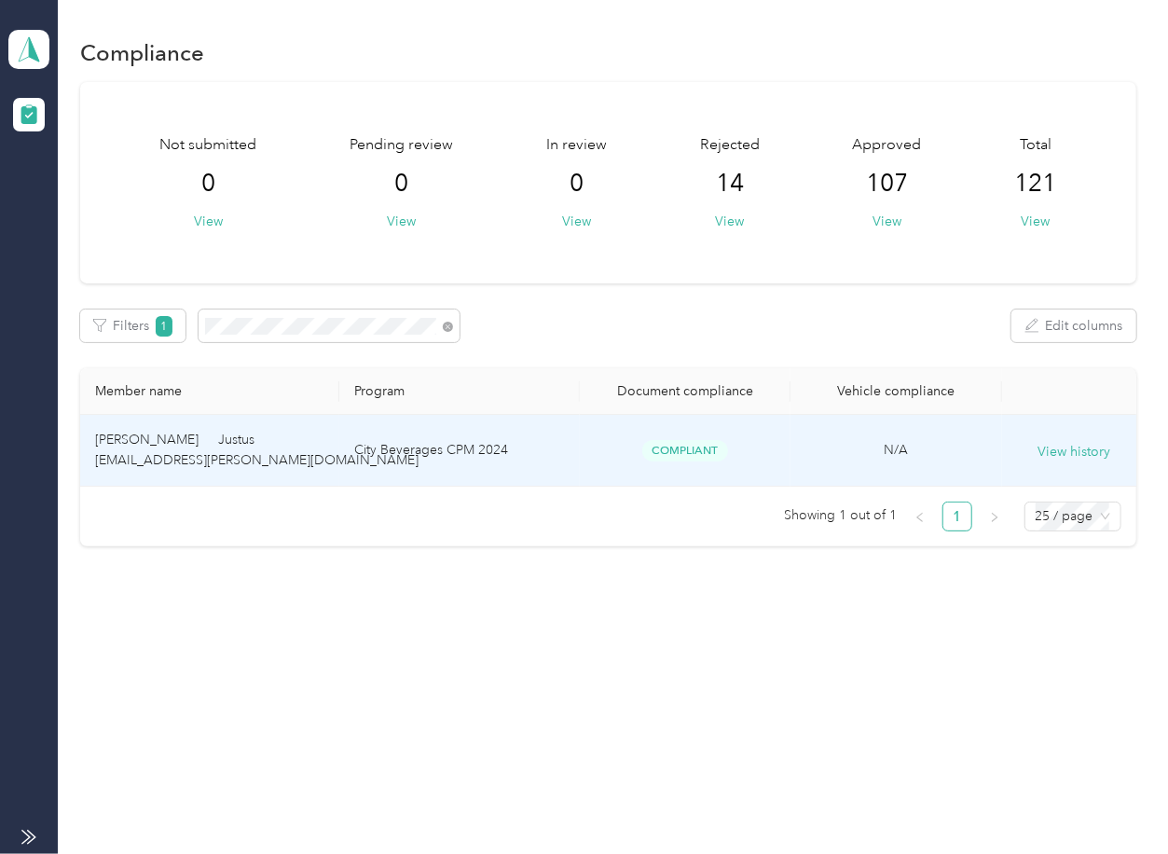
click at [376, 462] on td "City Beverages CPM 2024" at bounding box center [459, 451] width 240 height 72
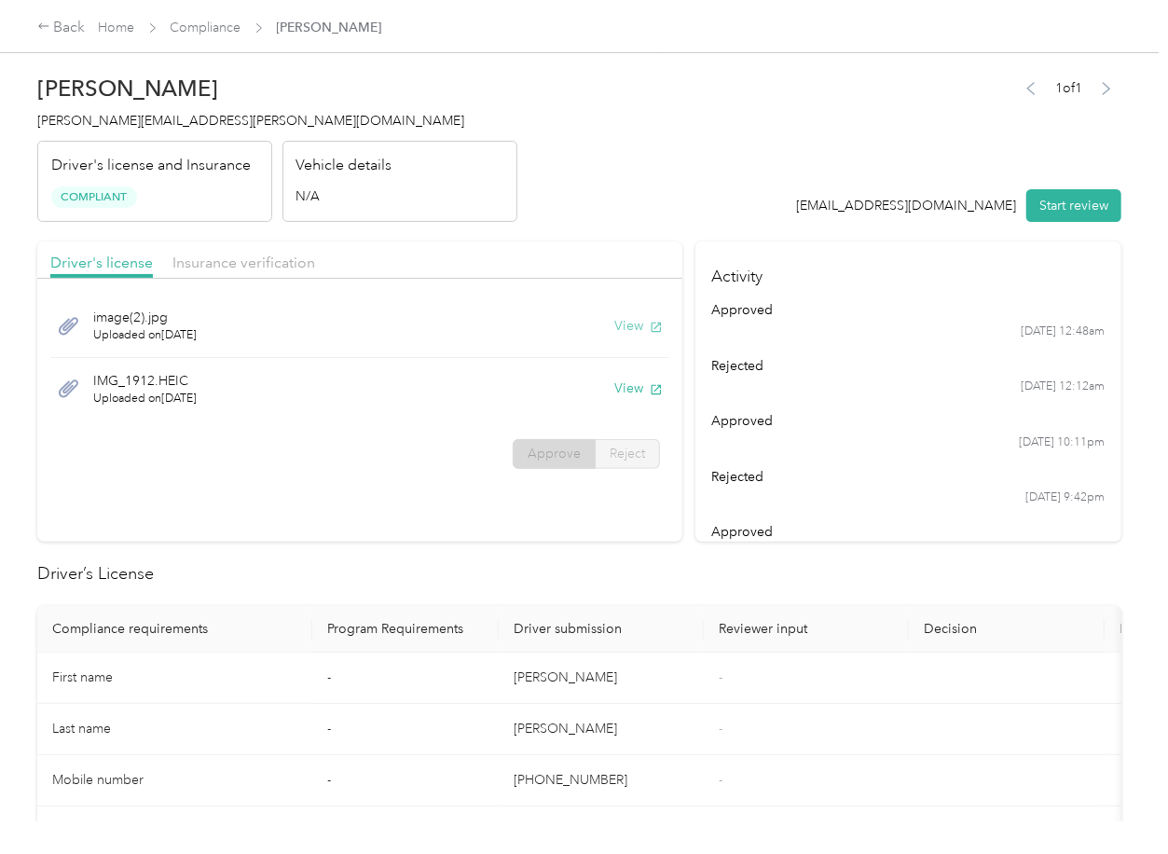
click at [637, 328] on button "View" at bounding box center [638, 326] width 48 height 20
click at [621, 397] on button "View" at bounding box center [638, 388] width 48 height 20
click at [585, 172] on header "[PERSON_NAME] Justus [EMAIL_ADDRESS][PERSON_NAME][DOMAIN_NAME] Driver's license…" at bounding box center [579, 143] width 1084 height 157
click at [229, 252] on div "Insurance verification" at bounding box center [243, 263] width 143 height 23
click at [247, 261] on span "Insurance verification" at bounding box center [243, 263] width 143 height 18
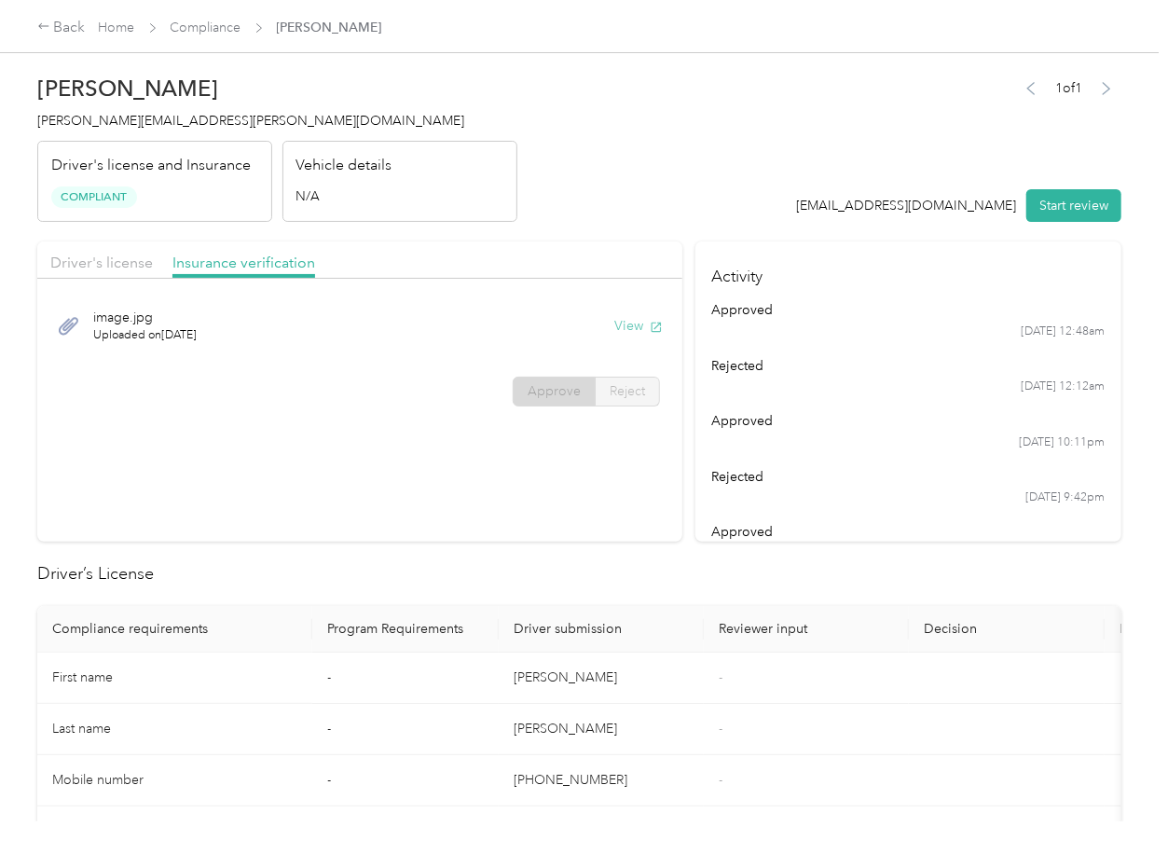
click at [624, 325] on button "View" at bounding box center [638, 326] width 48 height 20
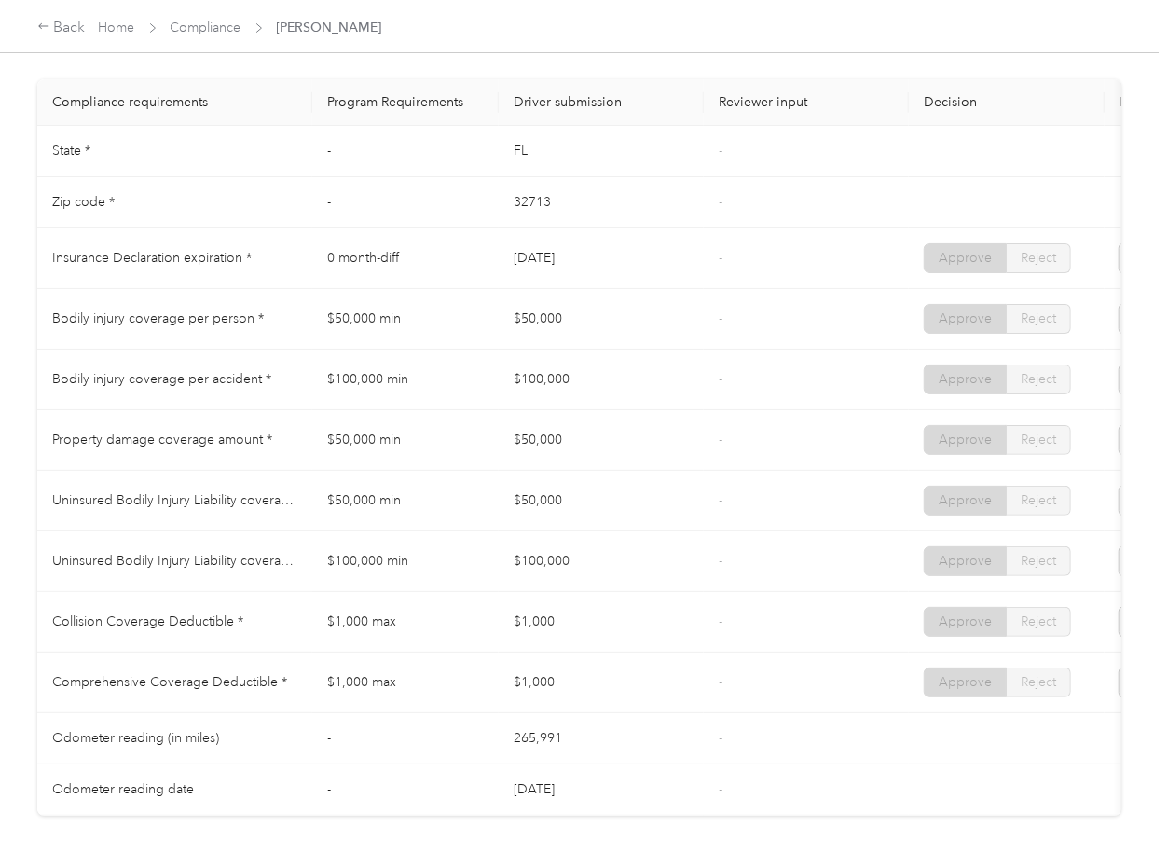
scroll to position [836, 0]
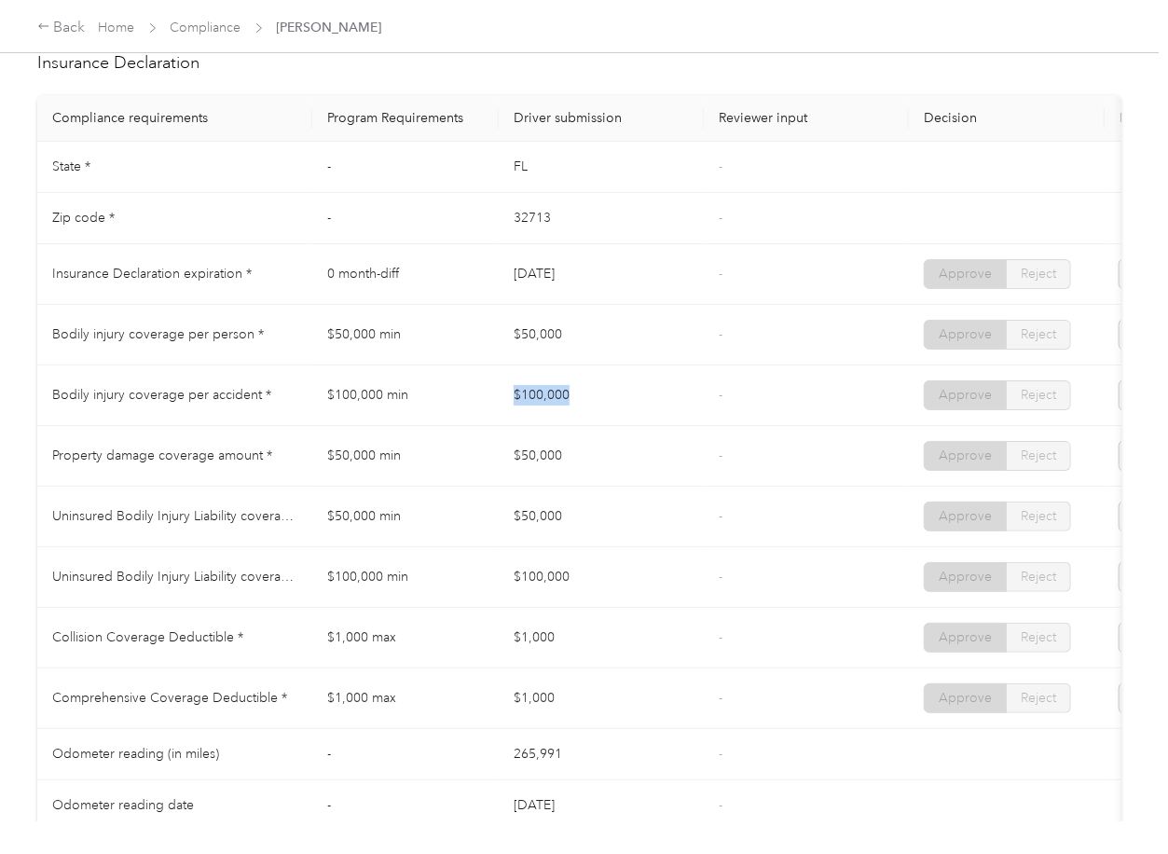
drag, startPoint x: 503, startPoint y: 415, endPoint x: 588, endPoint y: 415, distance: 84.8
click at [588, 415] on td "$100,000" at bounding box center [601, 395] width 205 height 61
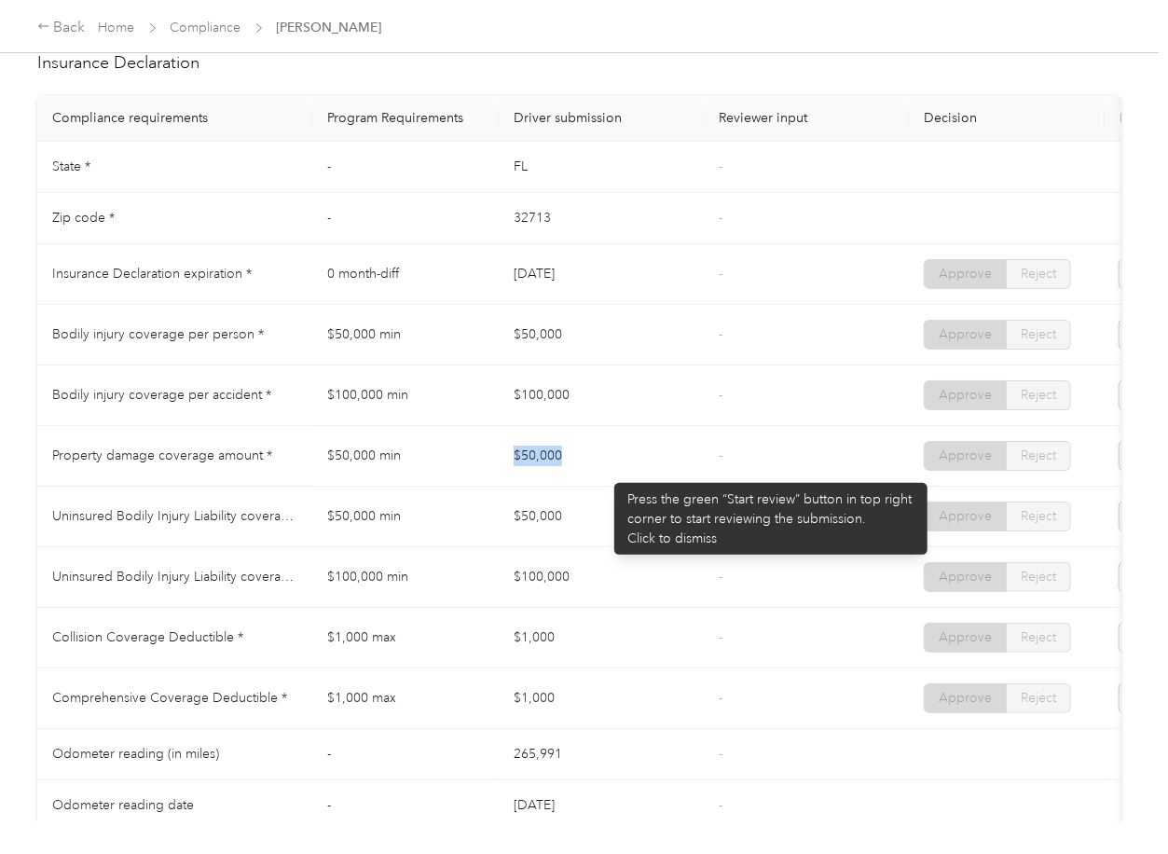
drag, startPoint x: 554, startPoint y: 473, endPoint x: 606, endPoint y: 473, distance: 52.2
click at [606, 473] on td "$50,000" at bounding box center [601, 456] width 205 height 61
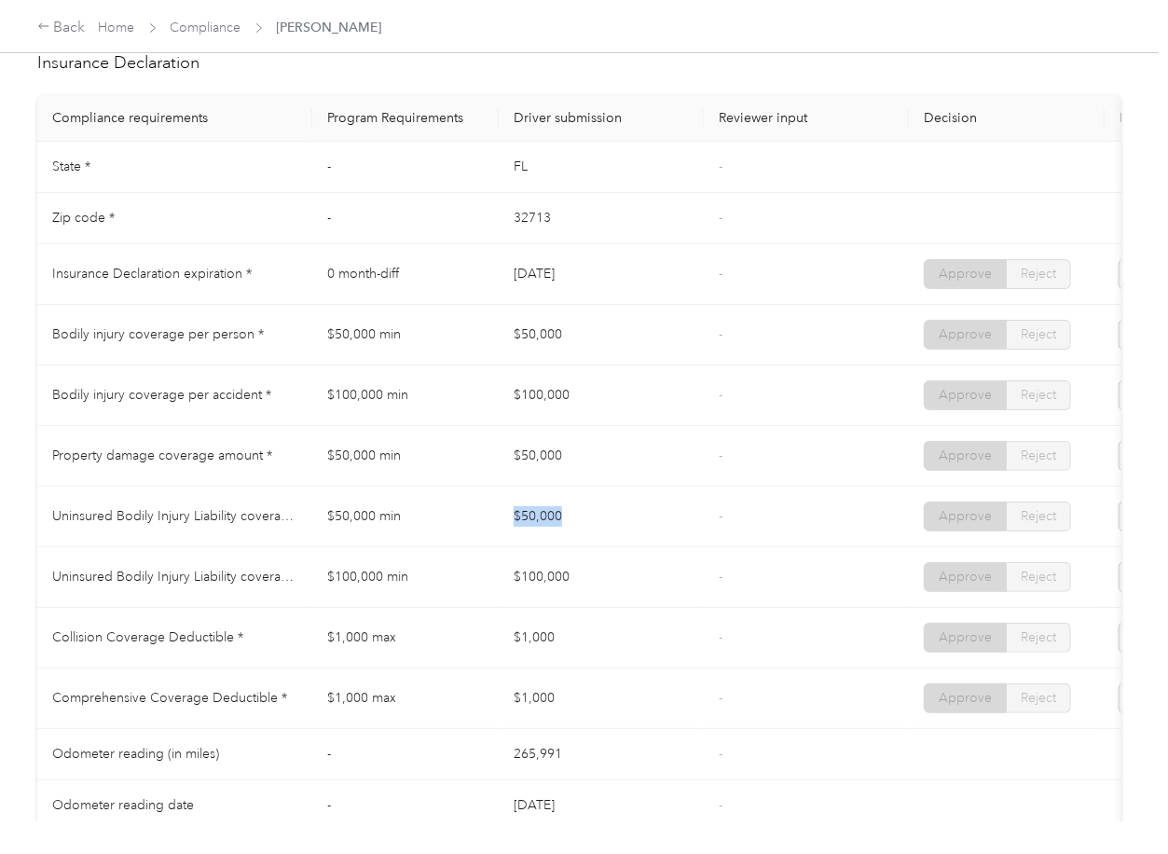
drag, startPoint x: 502, startPoint y: 529, endPoint x: 609, endPoint y: 531, distance: 106.3
click at [609, 531] on td "$50,000" at bounding box center [601, 517] width 205 height 61
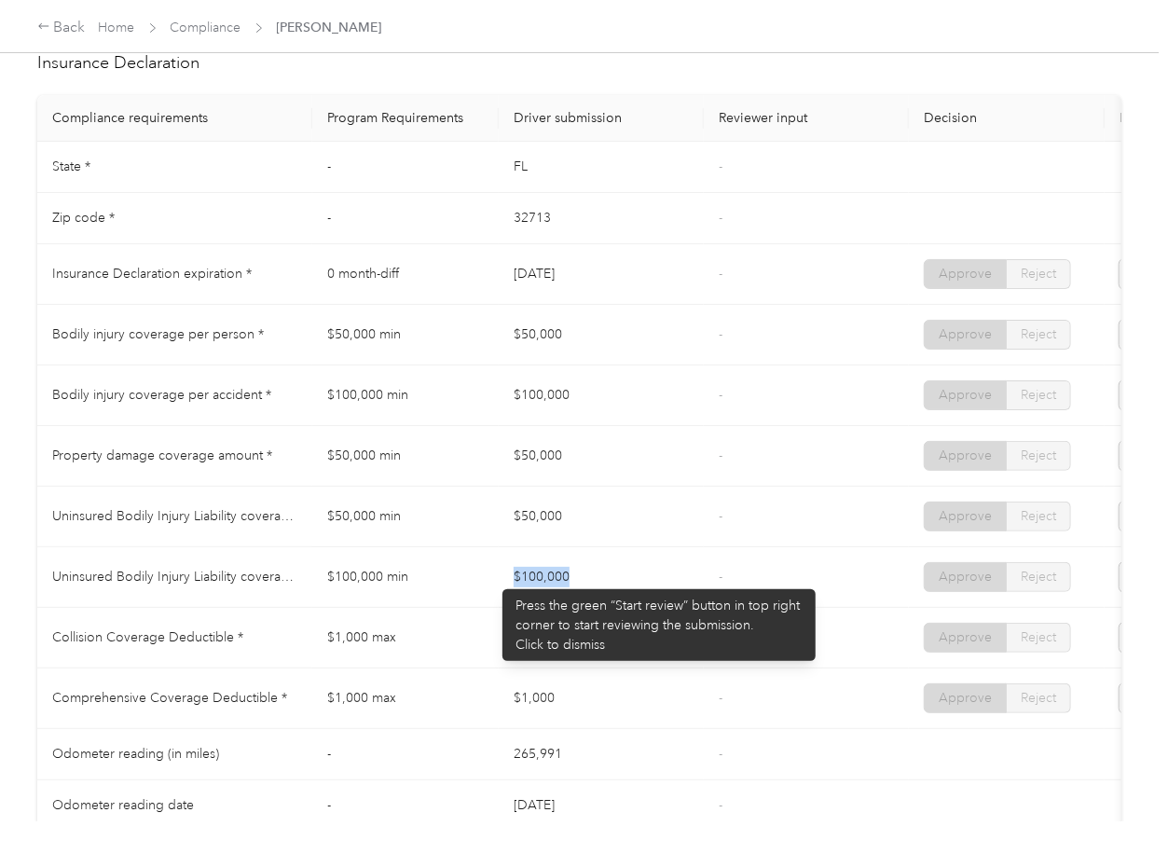
drag, startPoint x: 493, startPoint y: 580, endPoint x: 614, endPoint y: 583, distance: 121.2
click at [614, 583] on tr "Uninsured Bodily Injury Liability coverage per accident * $100,000 min $100,000…" at bounding box center [694, 577] width 1314 height 61
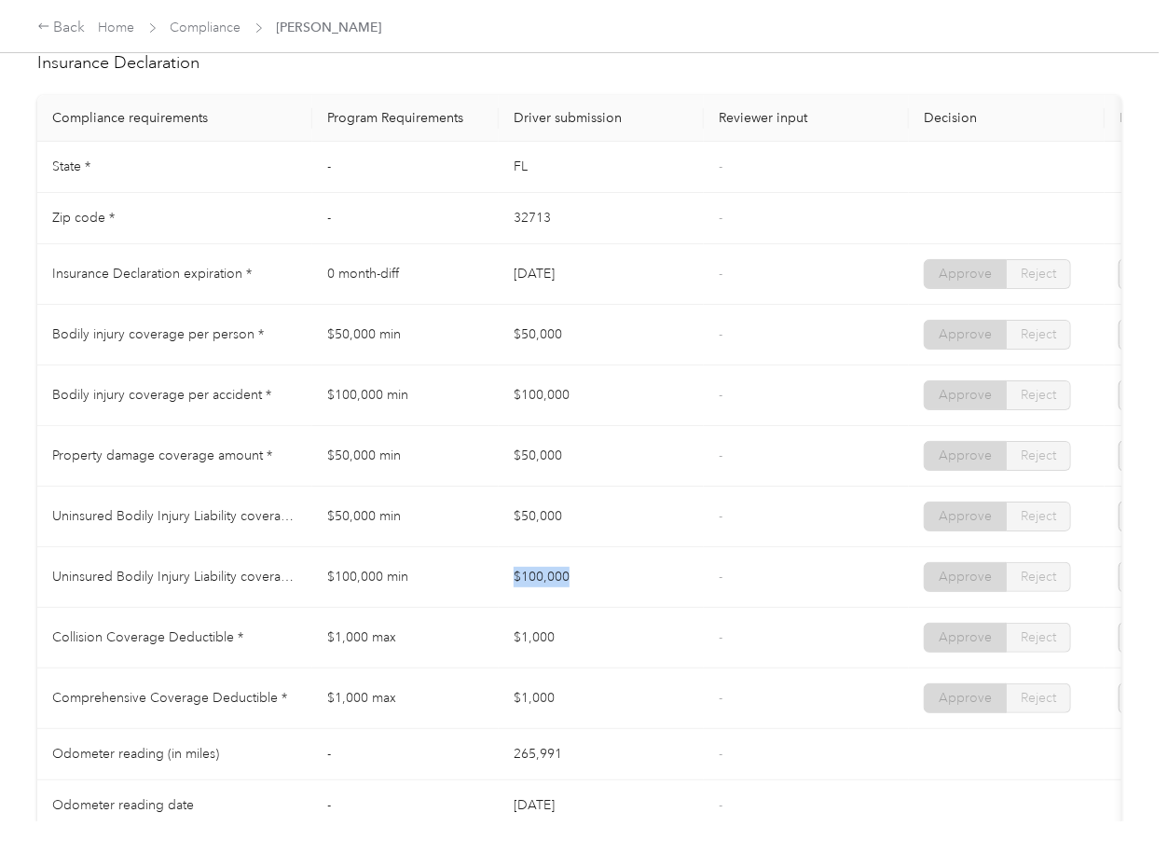
scroll to position [960, 0]
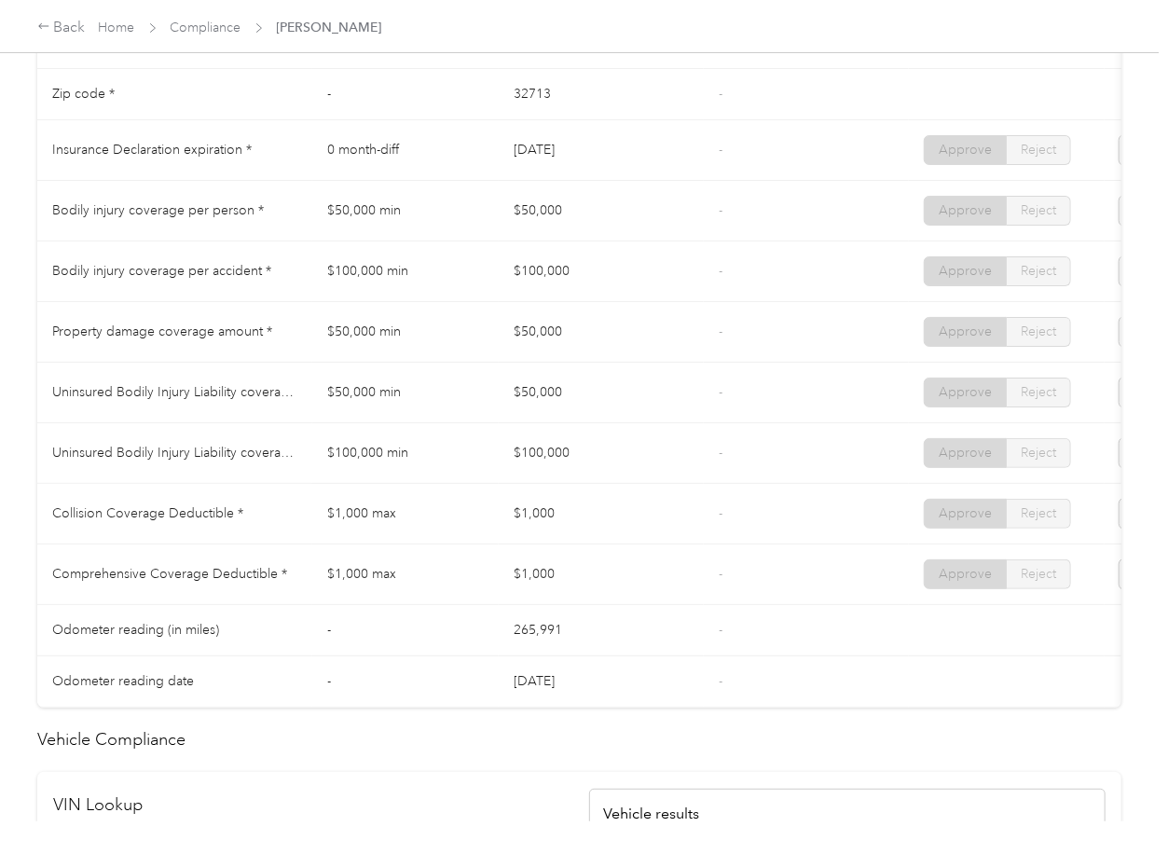
drag, startPoint x: 531, startPoint y: 535, endPoint x: 540, endPoint y: 598, distance: 63.9
click at [531, 535] on td "$1,000" at bounding box center [601, 514] width 205 height 61
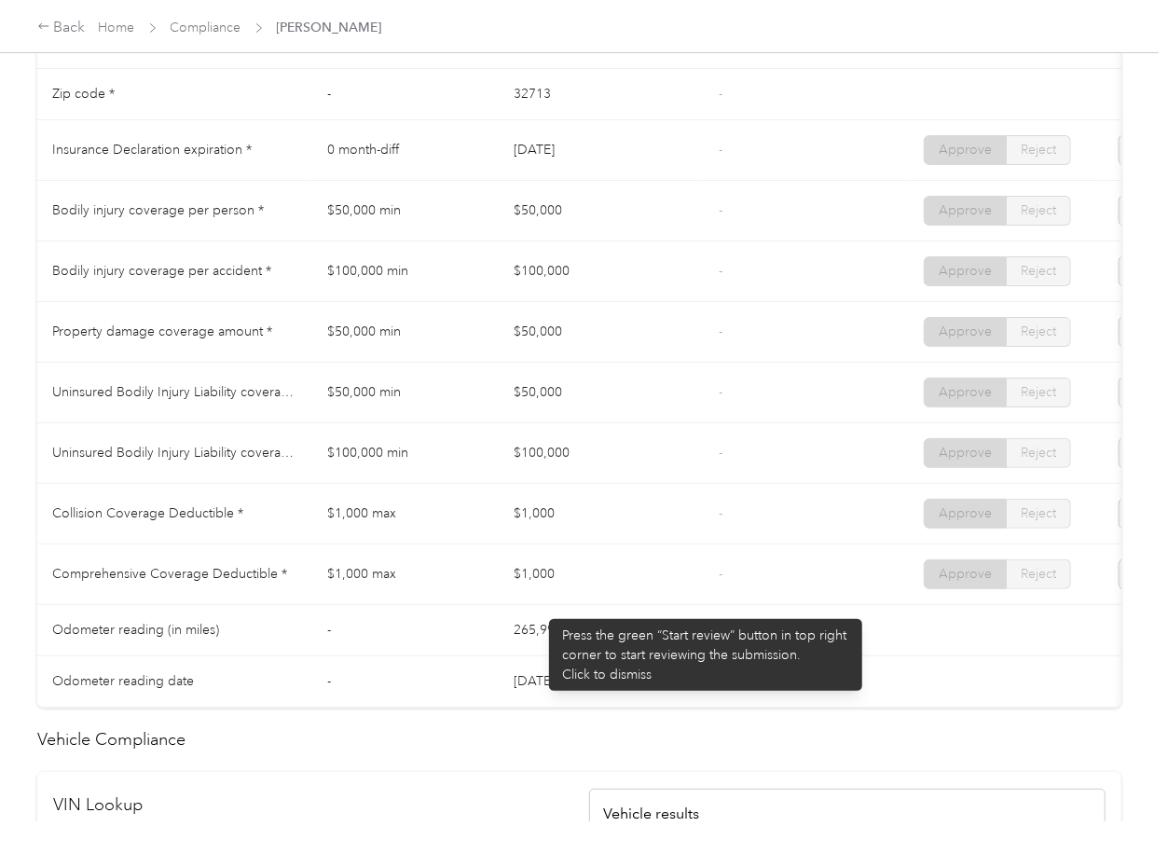
drag, startPoint x: 540, startPoint y: 610, endPoint x: 542, endPoint y: 643, distance: 33.7
click at [541, 631] on tbody "State * - [US_STATE] - Zip code * - 32713 - Insurance Declaration expiration * …" at bounding box center [694, 363] width 1314 height 690
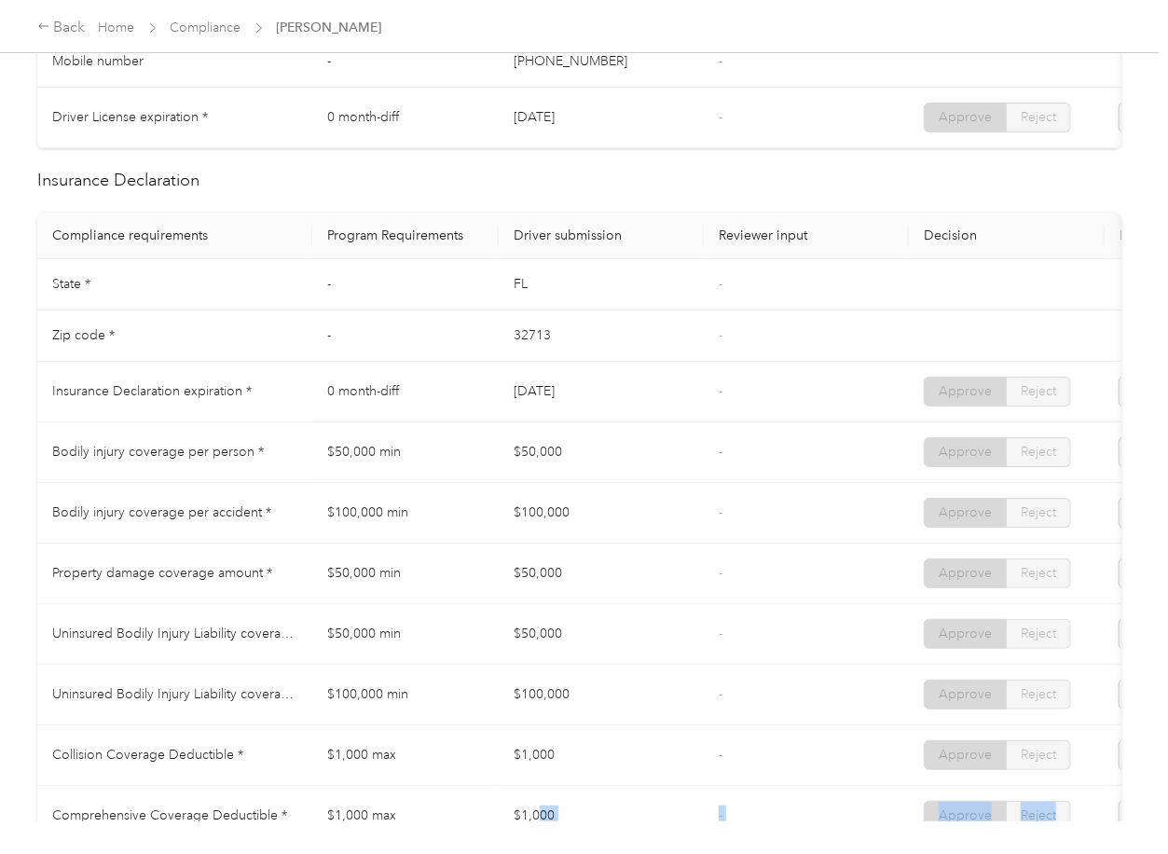
scroll to position [711, 0]
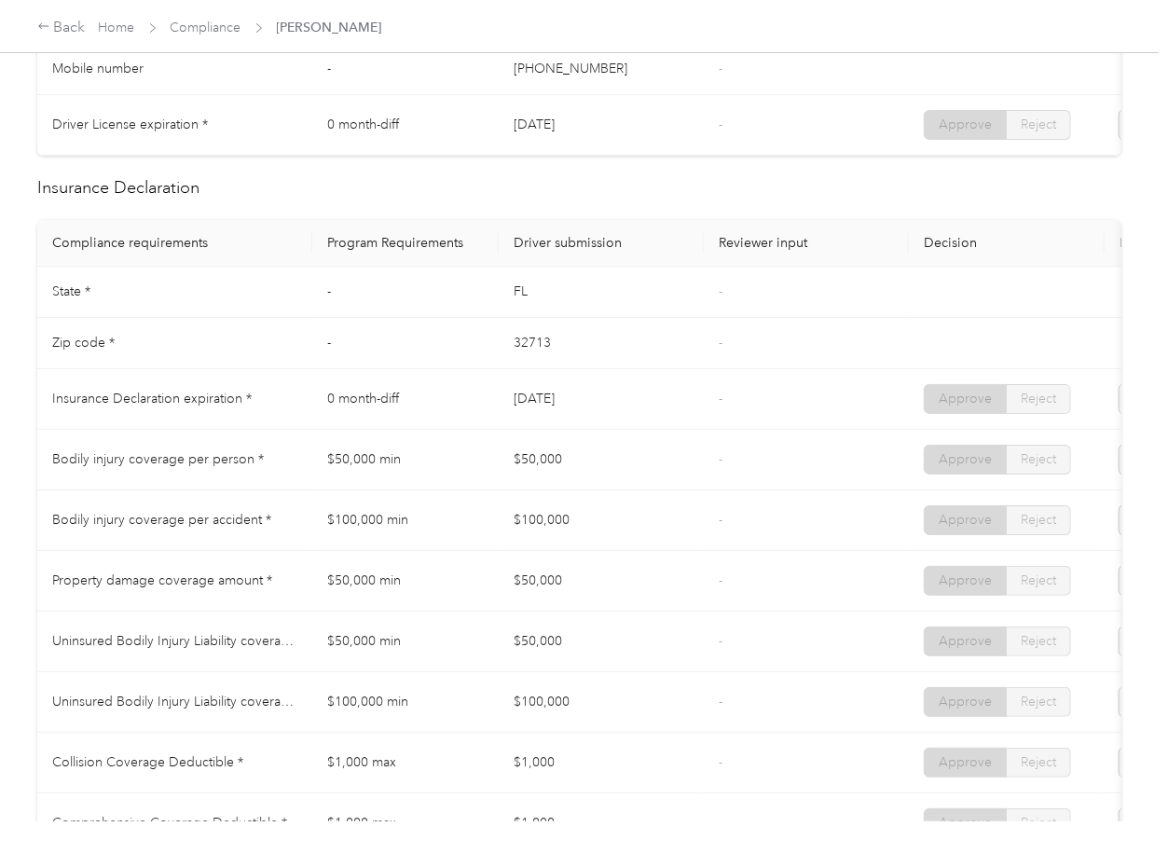
click at [758, 482] on td "-" at bounding box center [806, 460] width 205 height 61
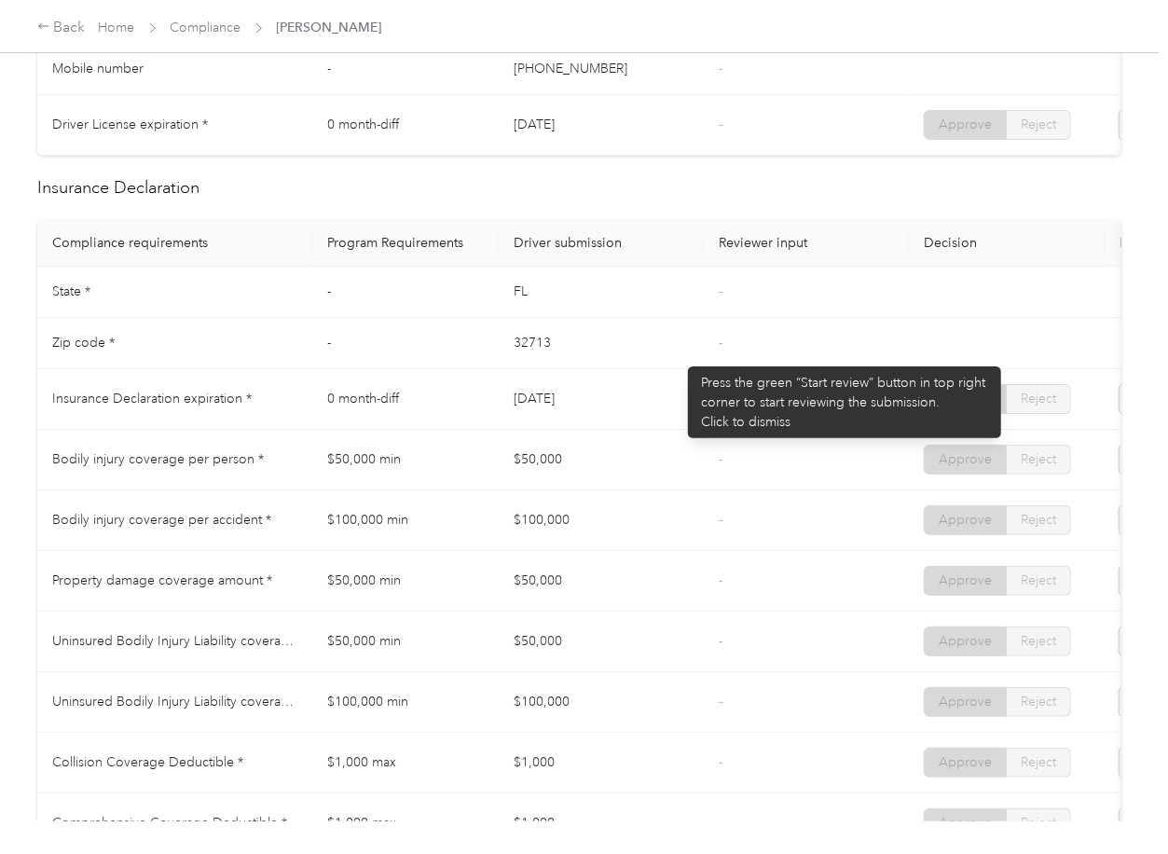
click at [679, 357] on td "32713" at bounding box center [601, 343] width 205 height 51
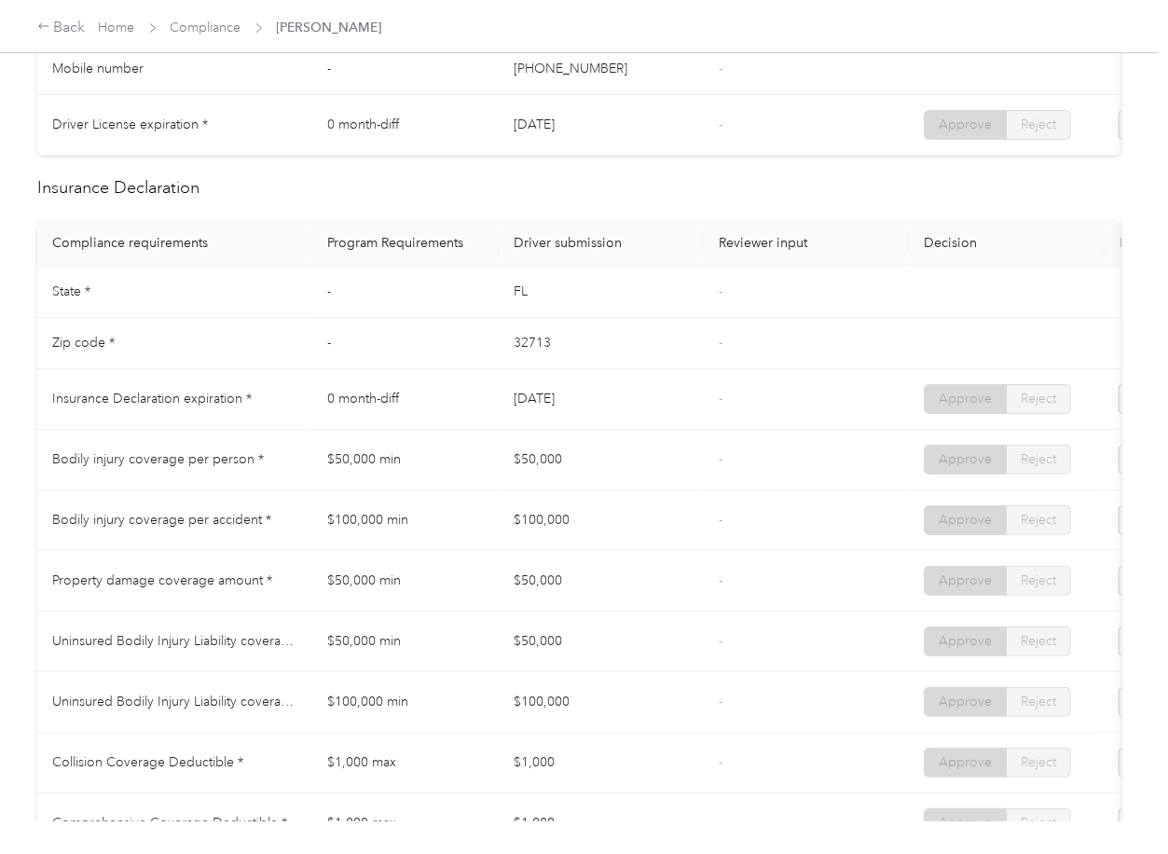
click at [633, 369] on td "32713" at bounding box center [601, 343] width 205 height 51
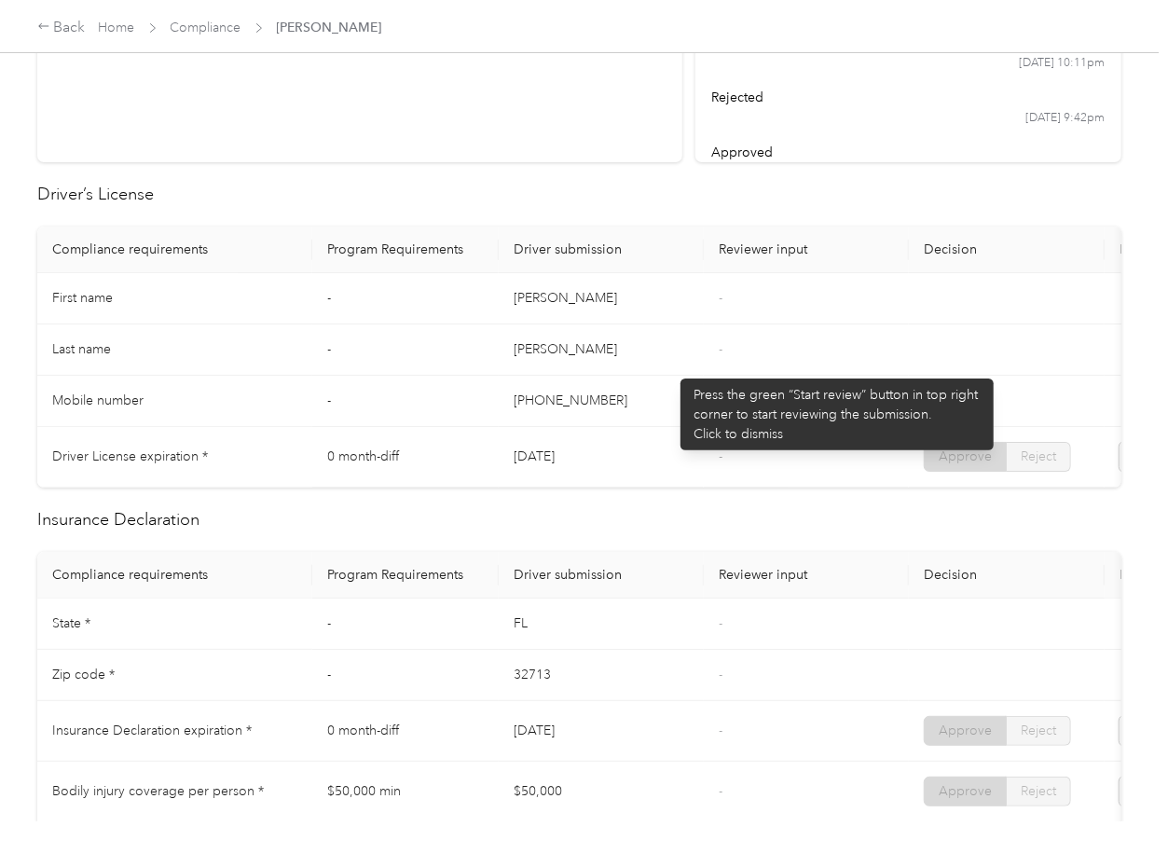
scroll to position [338, 0]
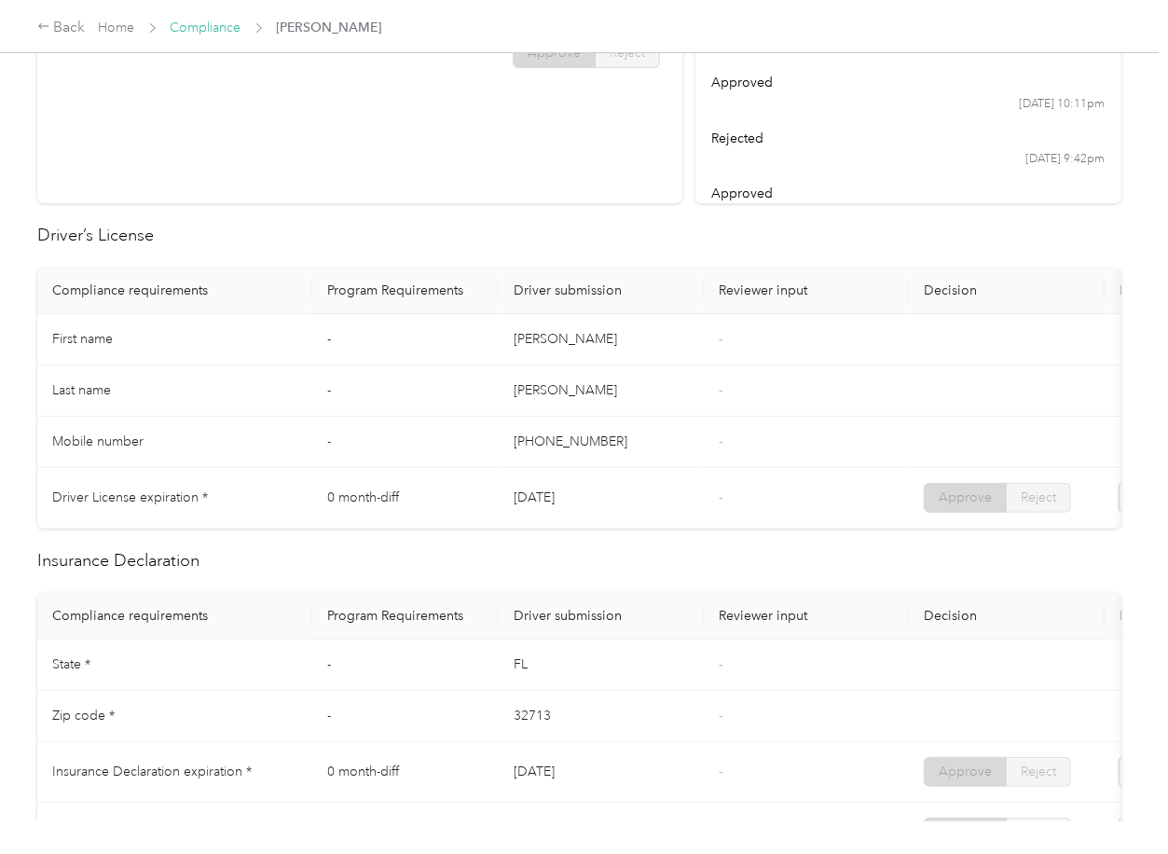
click at [215, 31] on link "Compliance" at bounding box center [206, 28] width 71 height 16
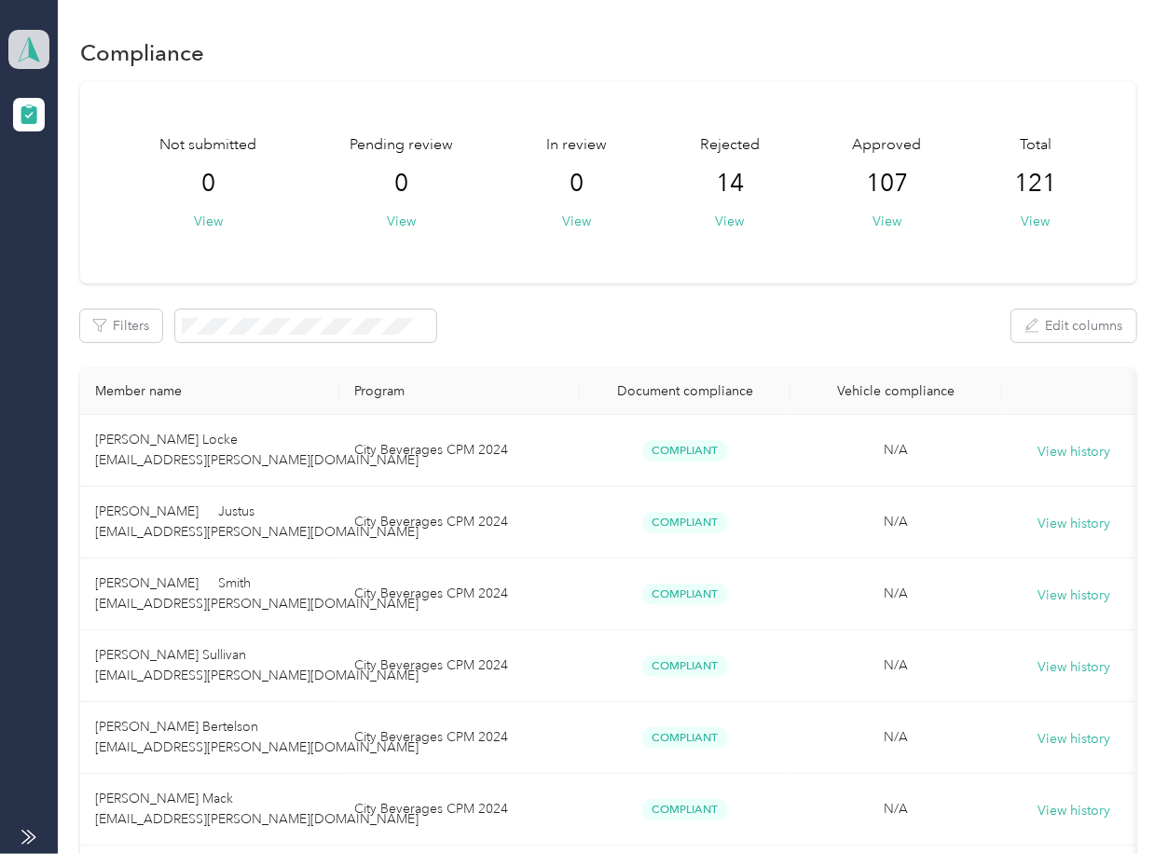
click at [15, 39] on icon at bounding box center [29, 49] width 28 height 26
click at [75, 196] on div "Log out" at bounding box center [60, 195] width 72 height 20
